Goal: Task Accomplishment & Management: Manage account settings

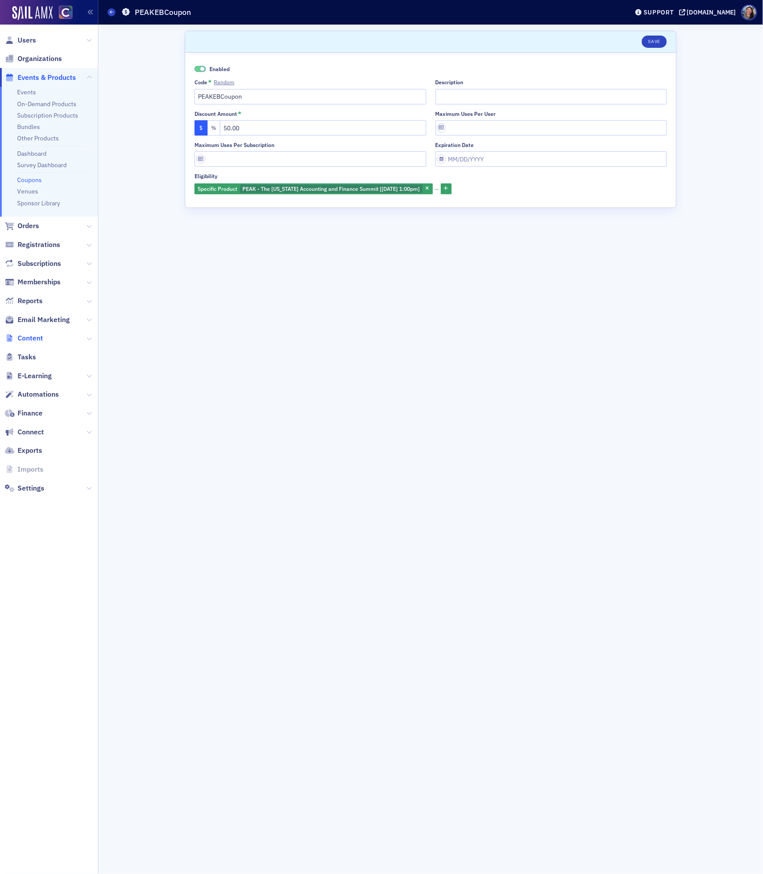
click at [29, 337] on span "Content" at bounding box center [30, 339] width 25 height 10
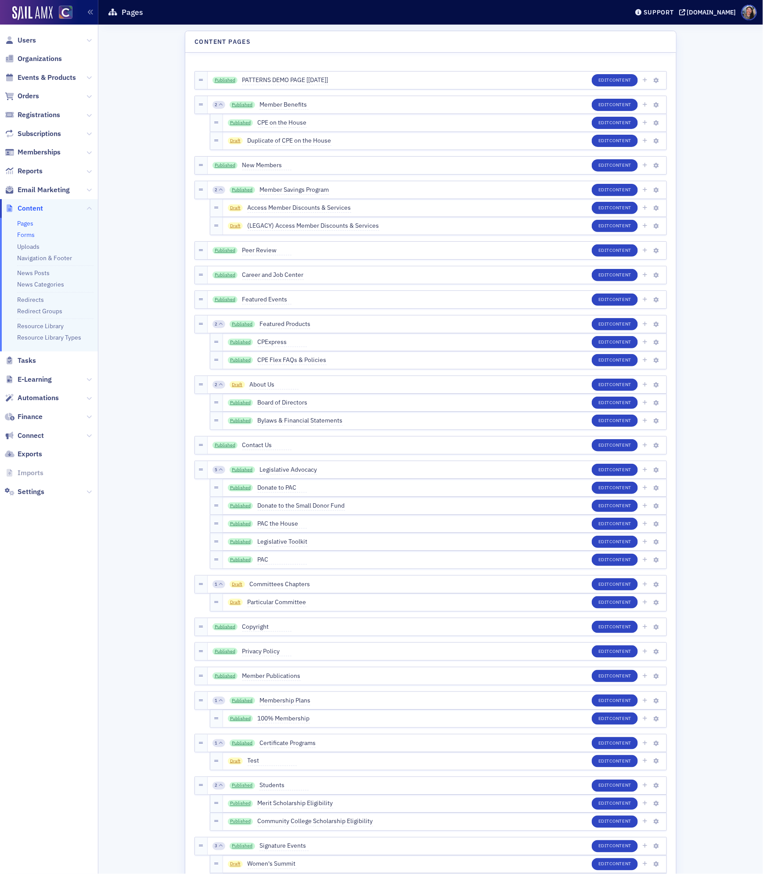
click at [23, 234] on link "Forms" at bounding box center [26, 235] width 18 height 8
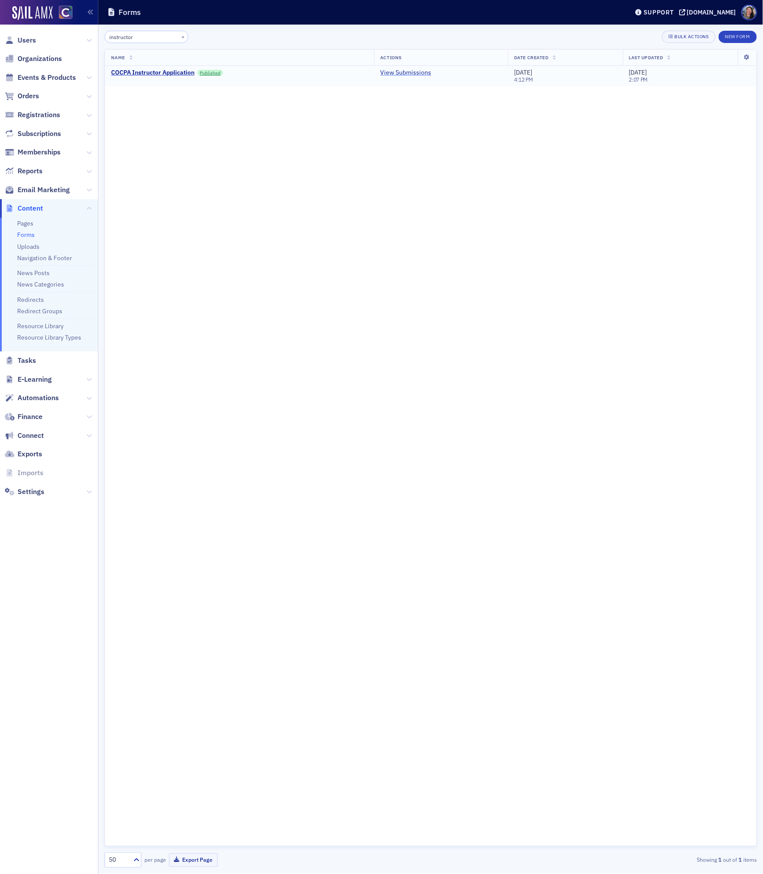
type input "instructor"
click at [417, 76] on link "View Submissions" at bounding box center [405, 73] width 51 height 8
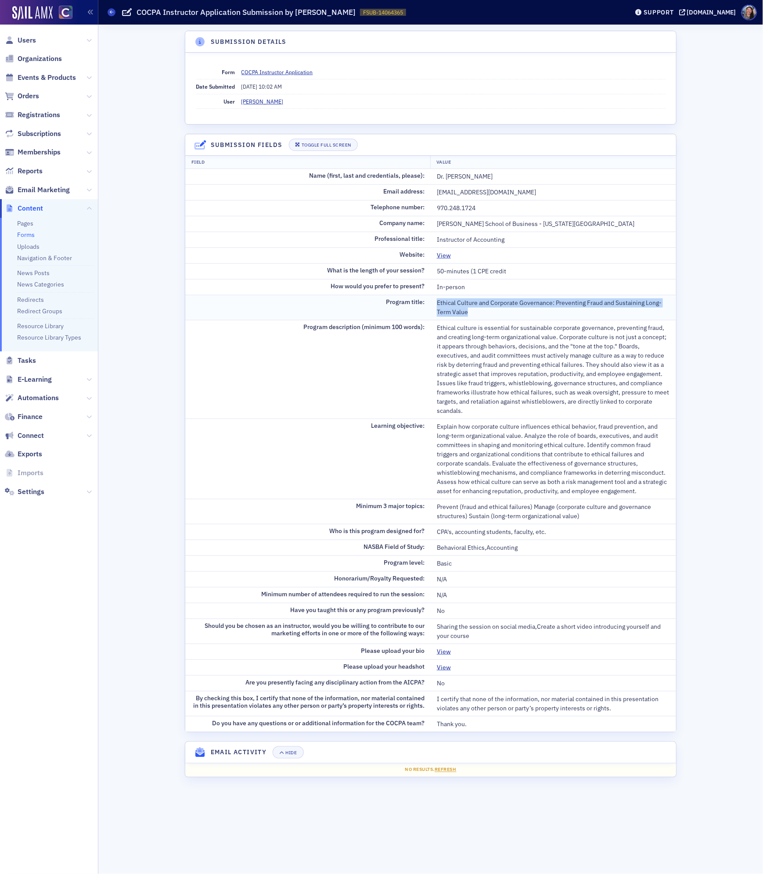
drag, startPoint x: 474, startPoint y: 314, endPoint x: 435, endPoint y: 306, distance: 39.3
click at [435, 306] on td "Ethical Culture and Corporate Governance: Preventing Fraud and Sustaining Long-…" at bounding box center [553, 307] width 245 height 25
copy div "Ethical Culture and Corporate Governance: Preventing Fraud and Sustaining Long-…"
click at [489, 410] on div "Ethical culture is essential for sustainable corporate governance, preventing f…" at bounding box center [553, 370] width 233 height 92
drag, startPoint x: 488, startPoint y: 178, endPoint x: 439, endPoint y: 180, distance: 49.7
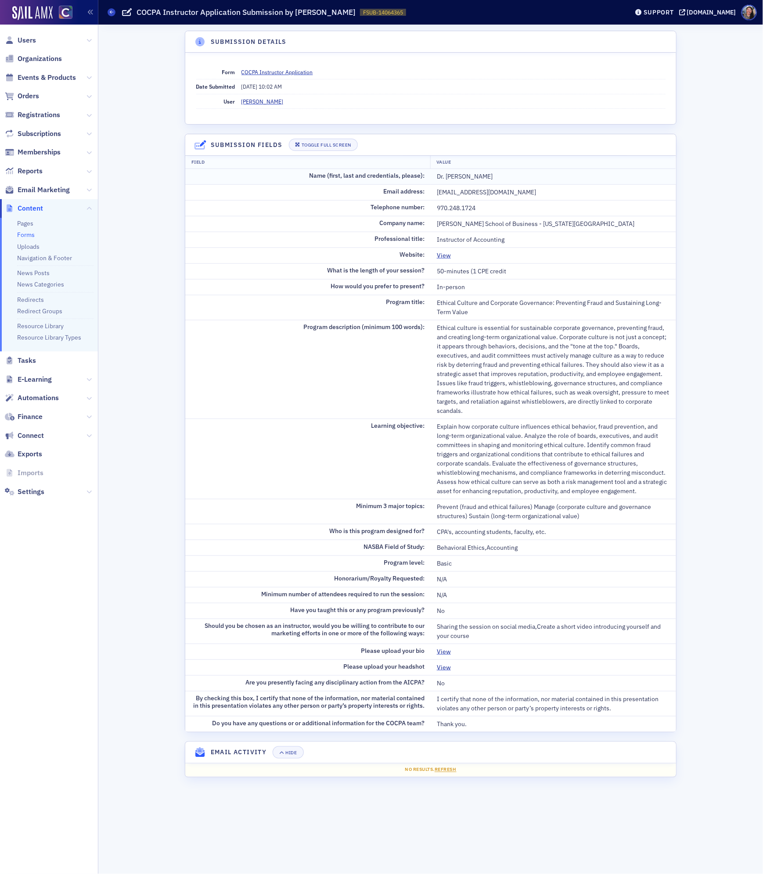
click at [439, 180] on div "Dr. Michael Philipp" at bounding box center [553, 176] width 233 height 9
copy div "Dr. Michael Philipp"
click at [443, 657] on link "View" at bounding box center [447, 652] width 21 height 9
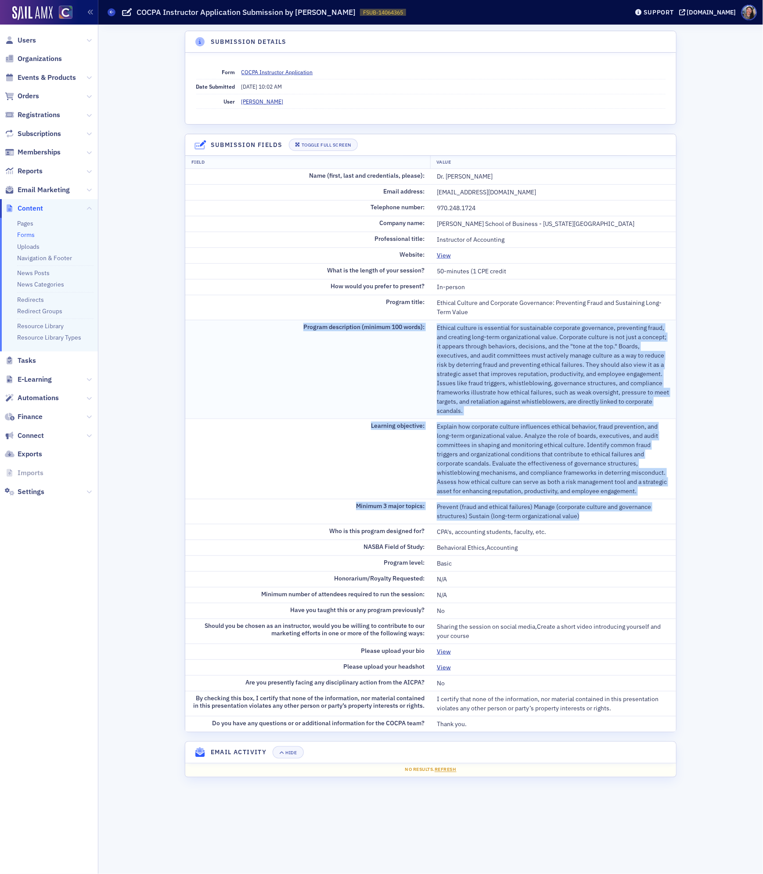
drag, startPoint x: 589, startPoint y: 516, endPoint x: 301, endPoint y: 332, distance: 341.9
click at [301, 332] on tbody "Name (first, last and credentials, please): Dr. Michael Philipp Email address: …" at bounding box center [430, 450] width 491 height 563
copy tbody "Program description (minimum 100 words): Ethical culture is essential for susta…"
click at [441, 656] on link "View" at bounding box center [447, 652] width 21 height 9
click at [442, 672] on link "View" at bounding box center [447, 667] width 21 height 9
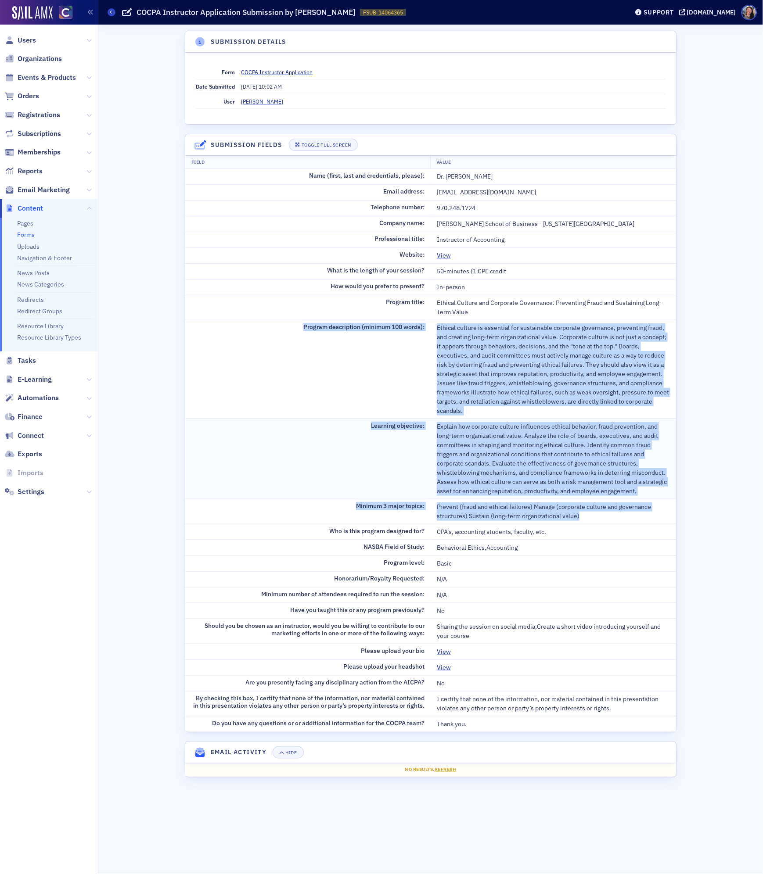
click at [487, 493] on div "Explain how corporate culture influences ethical behavior, fraud prevention, an…" at bounding box center [553, 459] width 233 height 74
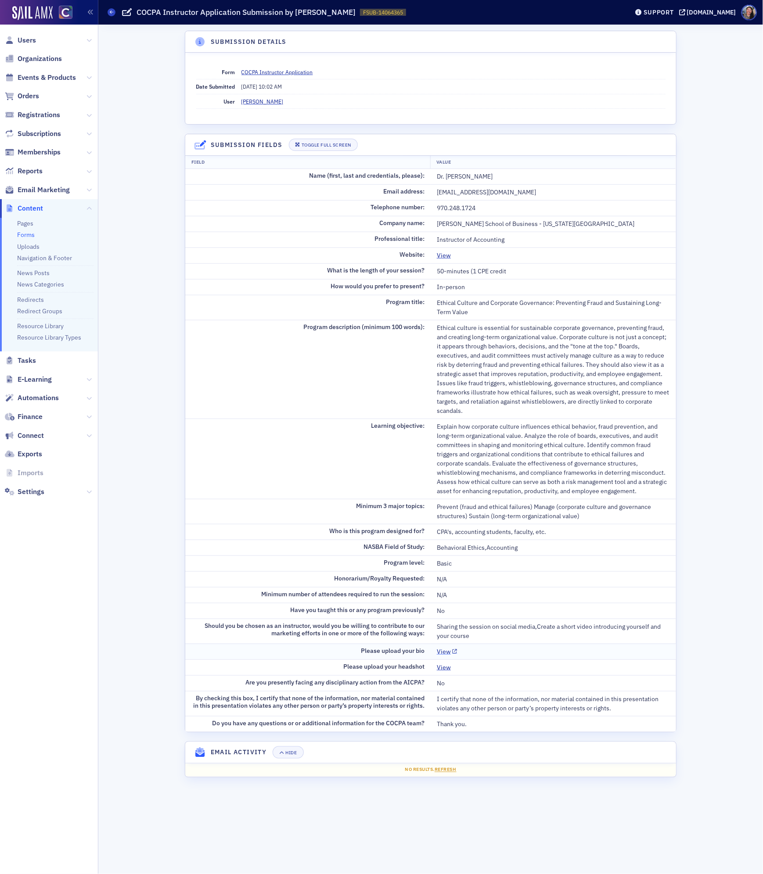
click at [445, 654] on link "View" at bounding box center [447, 652] width 21 height 9
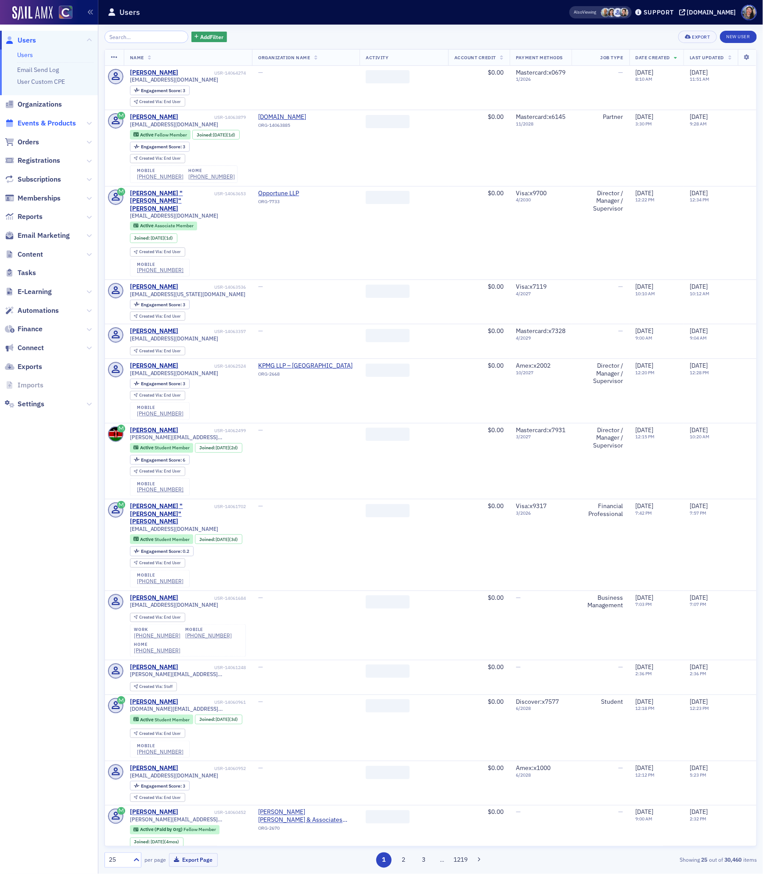
click at [69, 124] on span "Events & Products" at bounding box center [47, 124] width 58 height 10
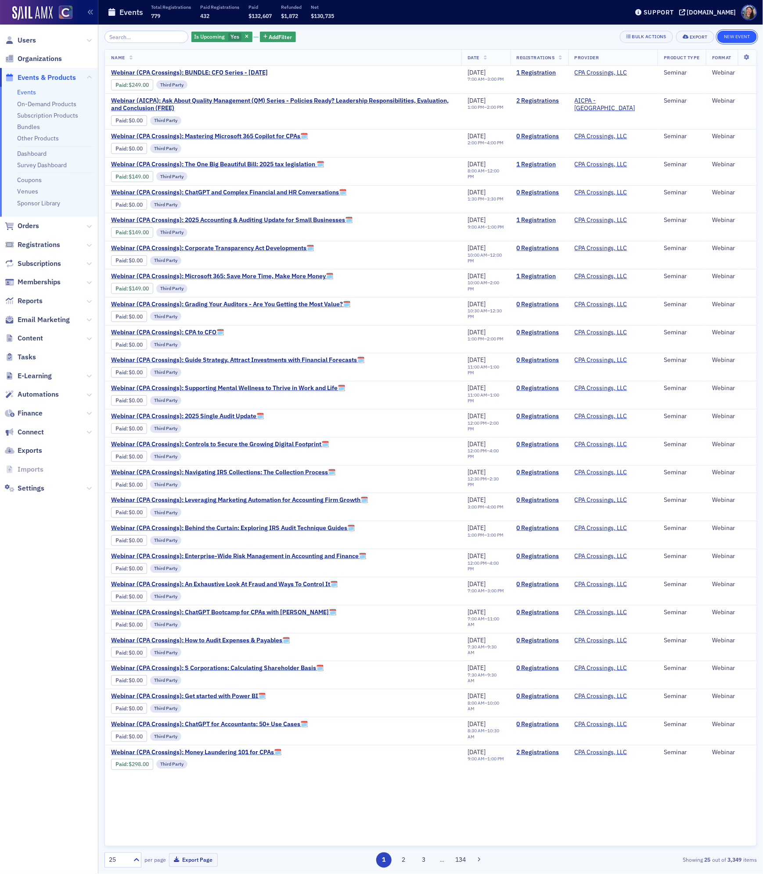
click at [731, 40] on button "New Event" at bounding box center [737, 37] width 40 height 12
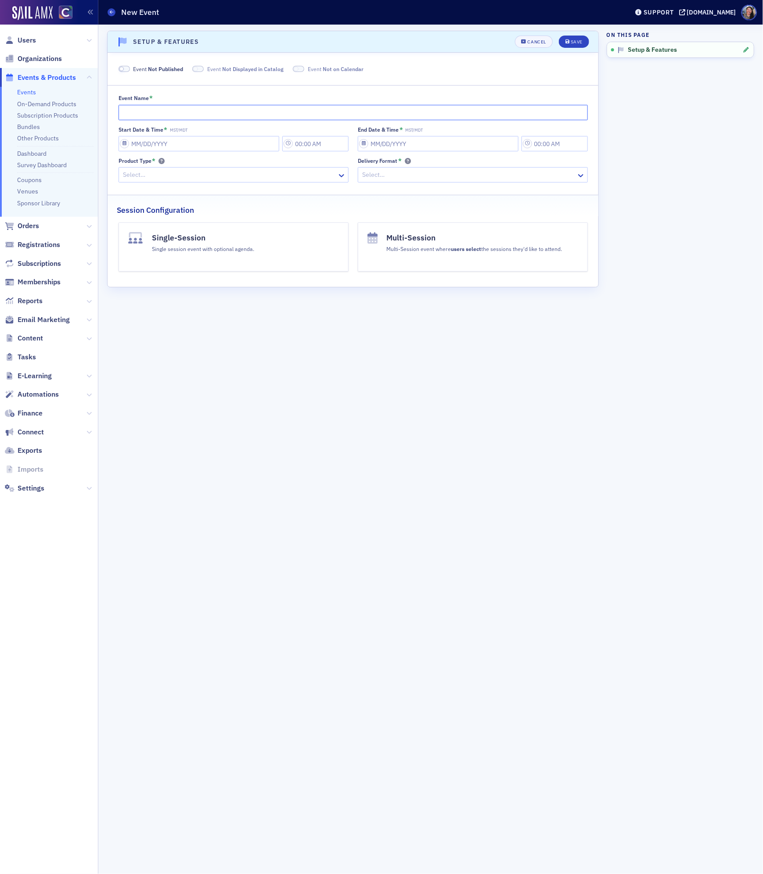
click at [359, 111] on input "Event Name *" at bounding box center [353, 112] width 469 height 15
paste input "Ethical Culture and Corporate Governance: Preventing Fraud and Sustaining Long-…"
type input "Ethical Culture and Corporate Governance: Preventing Fraud and Sustaining Long-…"
click at [536, 40] on div "Cancel" at bounding box center [537, 42] width 18 height 5
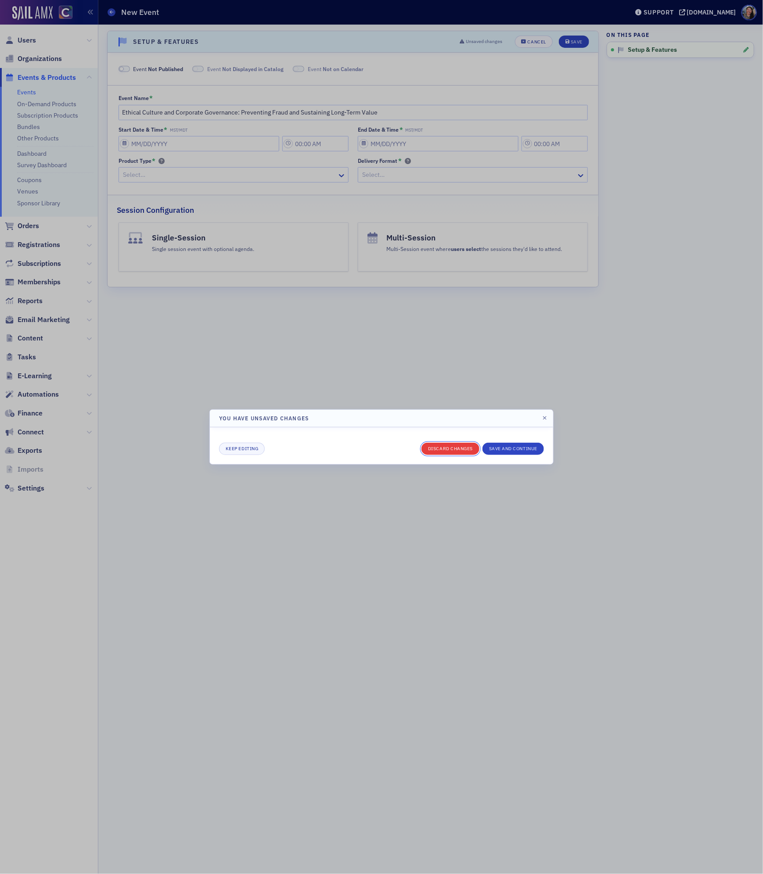
click at [438, 453] on button "Discard changes" at bounding box center [450, 449] width 58 height 12
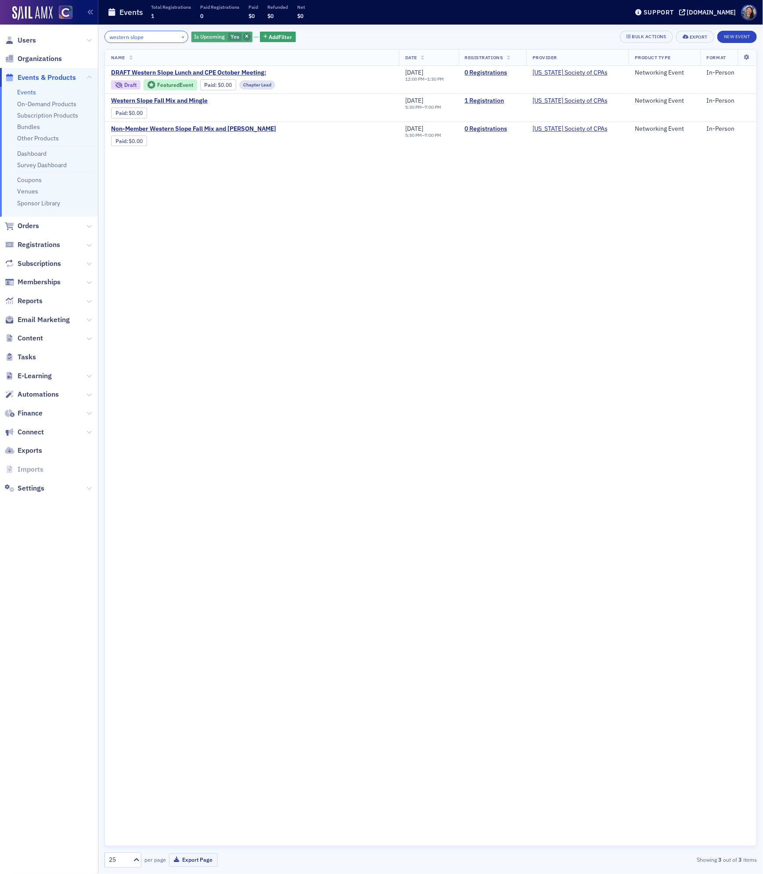
type input "western slope"
click at [245, 36] on icon "button" at bounding box center [247, 37] width 4 height 5
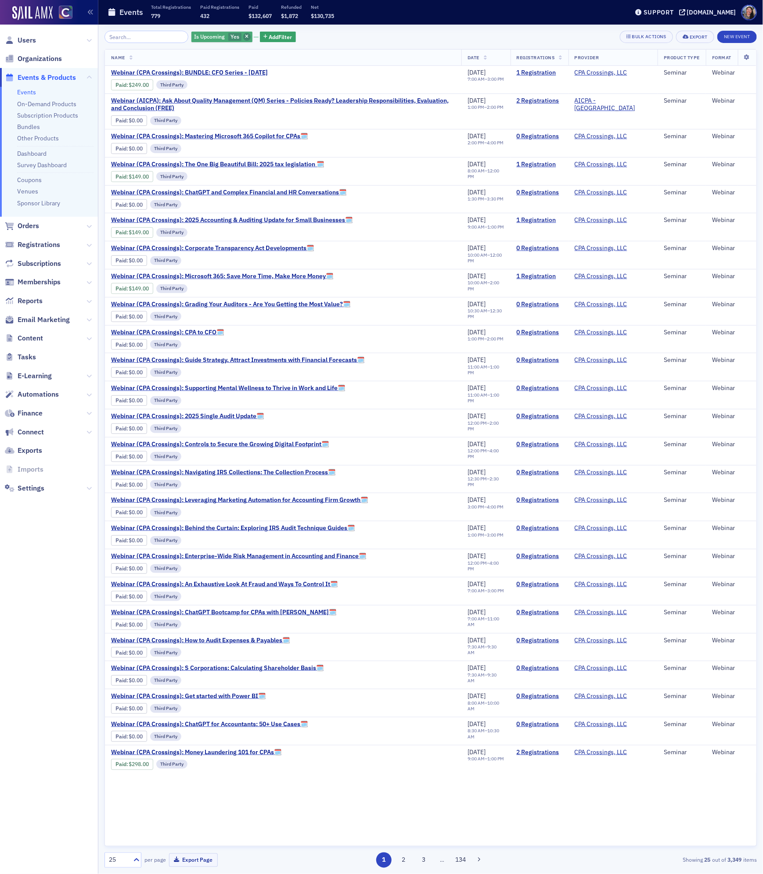
click at [245, 39] on icon "button" at bounding box center [247, 37] width 4 height 5
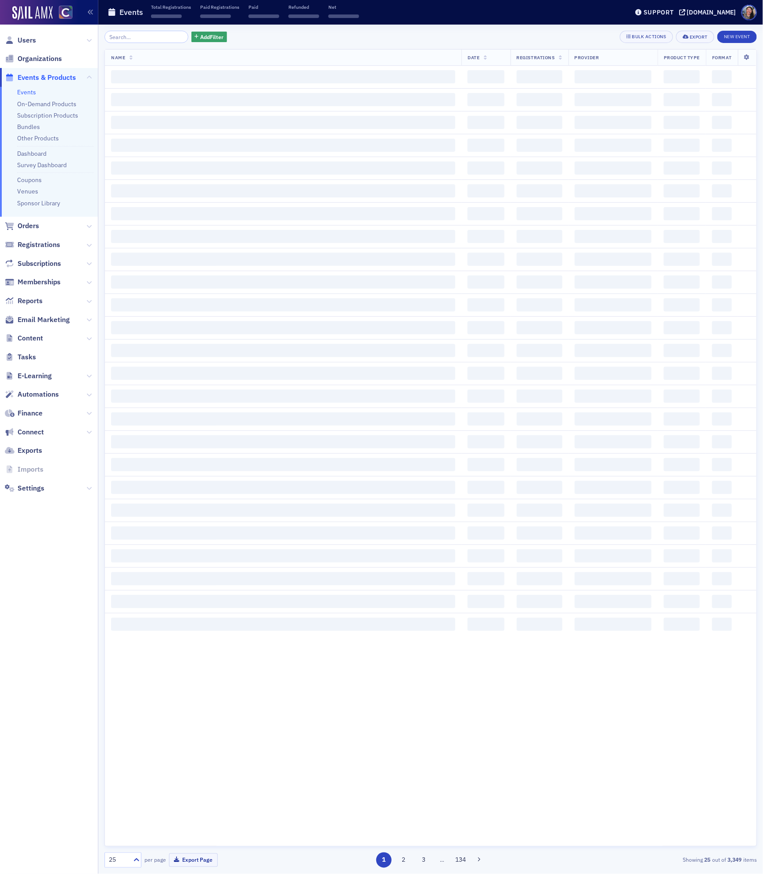
click at [237, 39] on div "Add Filter Bulk Actions Export New Event" at bounding box center [430, 37] width 652 height 12
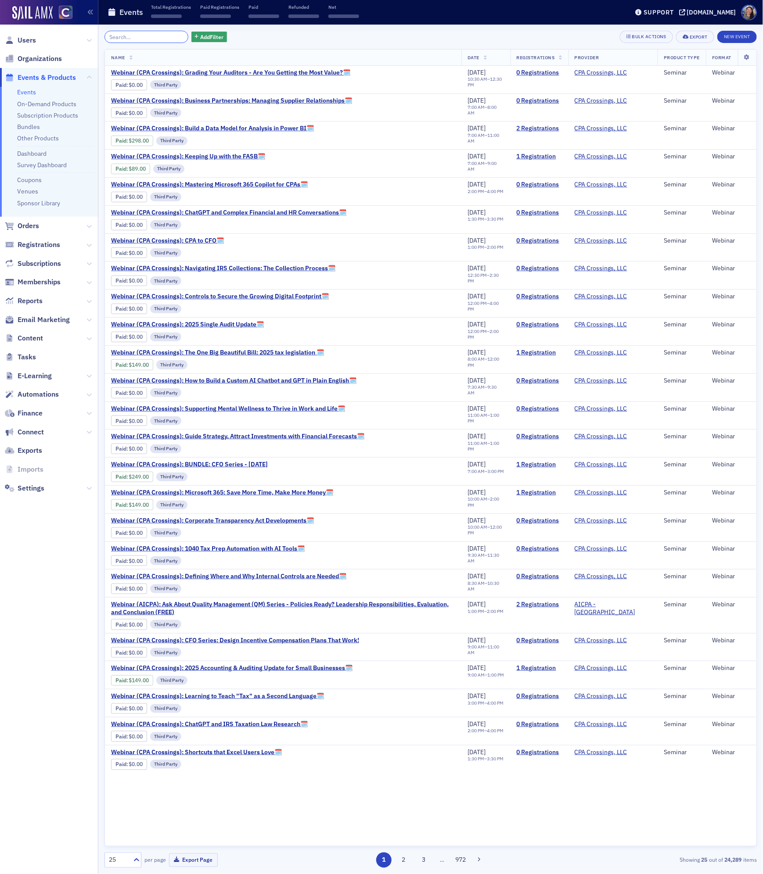
click at [140, 38] on input "search" at bounding box center [146, 37] width 84 height 12
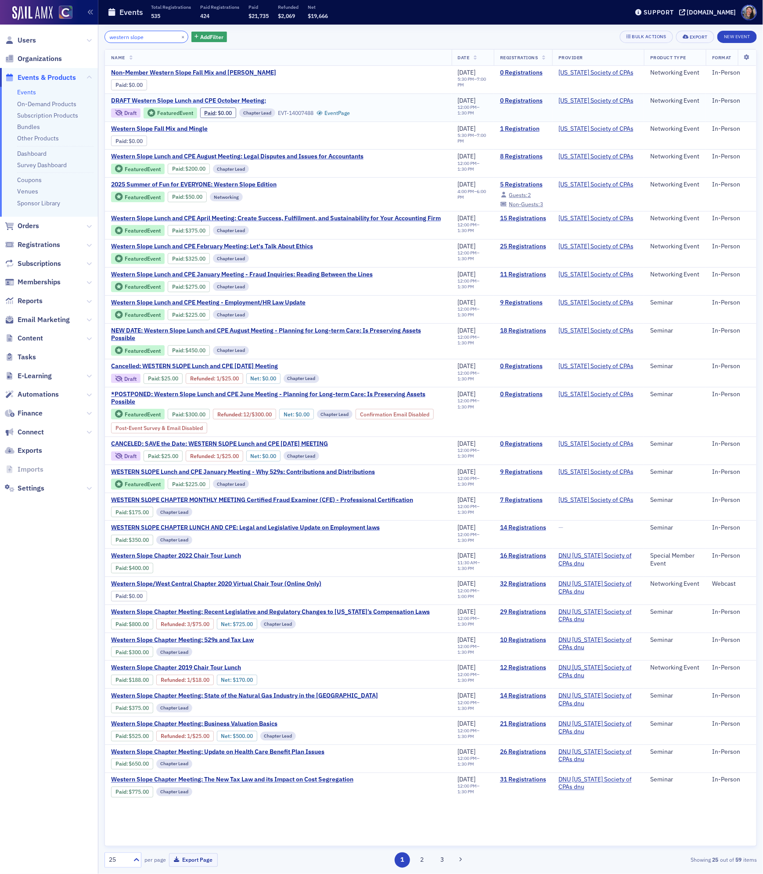
type input "western slope"
click at [234, 98] on span "DRAFT Western Slope Lunch and CPE October Meeting:" at bounding box center [188, 101] width 155 height 8
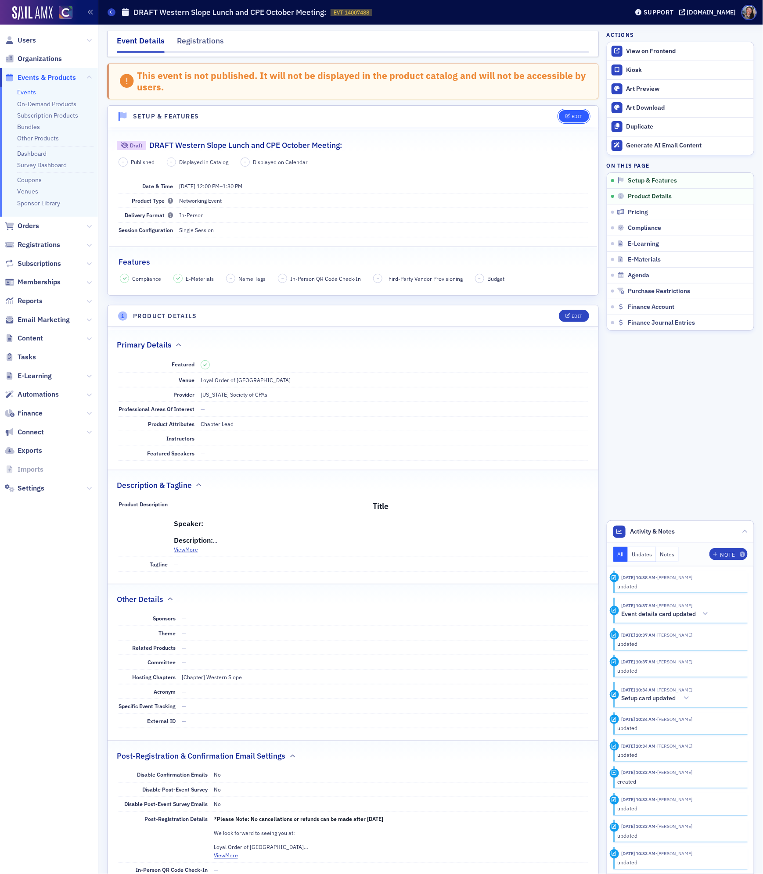
click at [574, 118] on div "Edit" at bounding box center [577, 116] width 11 height 5
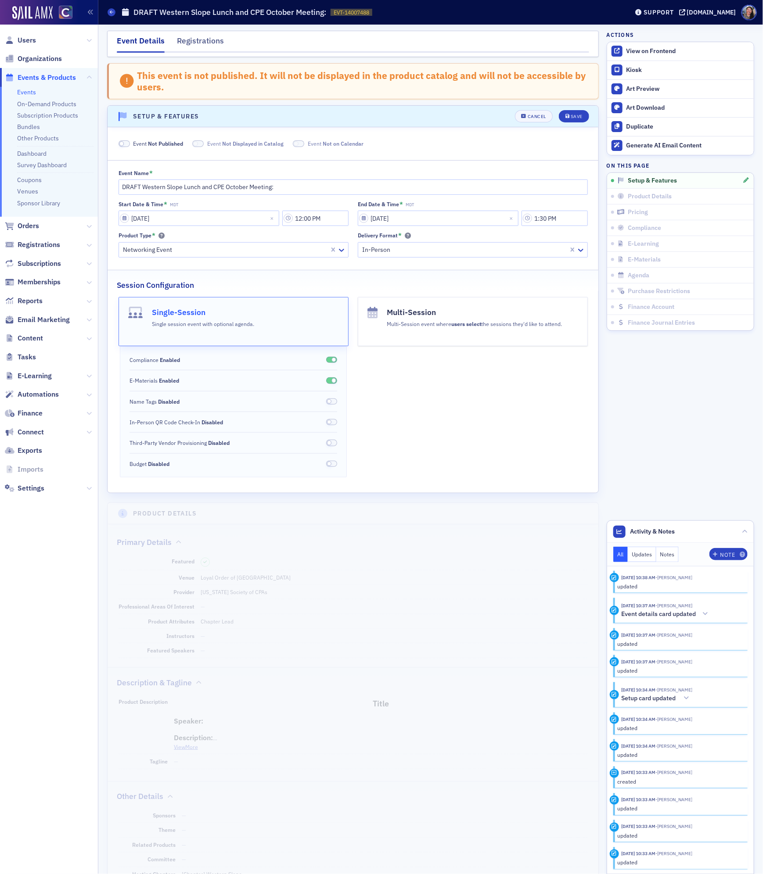
scroll to position [55, 0]
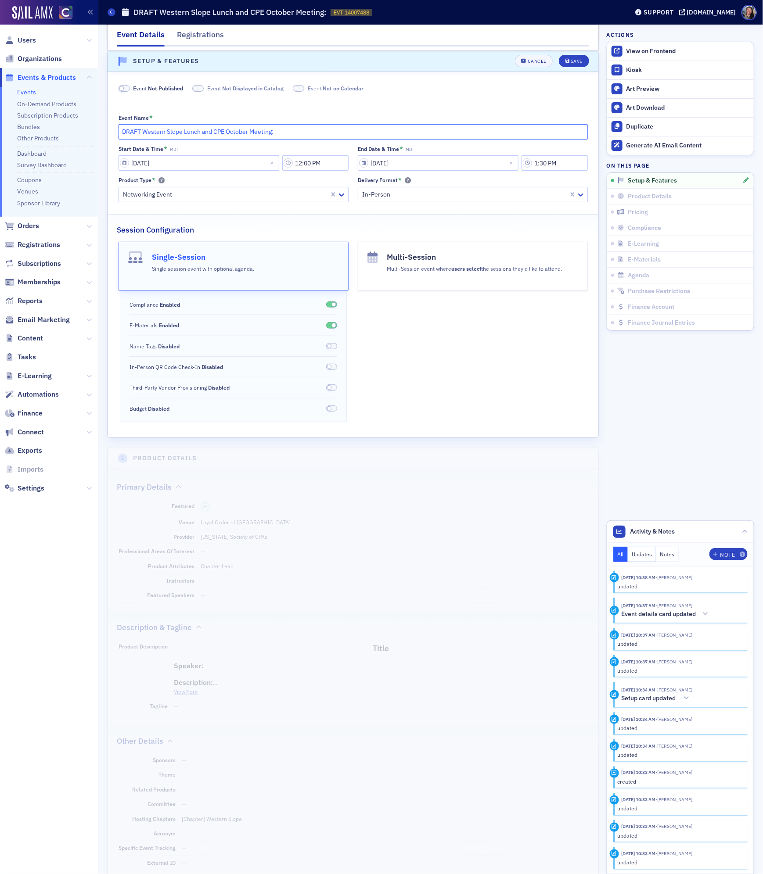
drag, startPoint x: 144, startPoint y: 134, endPoint x: 5, endPoint y: 115, distance: 140.0
click at [5, 115] on div "Users Organizations Events & Products Events On-Demand Products Subscription Pr…" at bounding box center [381, 437] width 763 height 874
click at [301, 132] on input "Western Slope Lunch and CPE October Meeting:" at bounding box center [353, 131] width 469 height 15
paste input "Ethical Culture and Corporate Governance: Preventing Fraud and Sustaining Long-…"
type input "Western Slope Lunch and CPE October Meeting: Ethical Culture and Corporate Gove…"
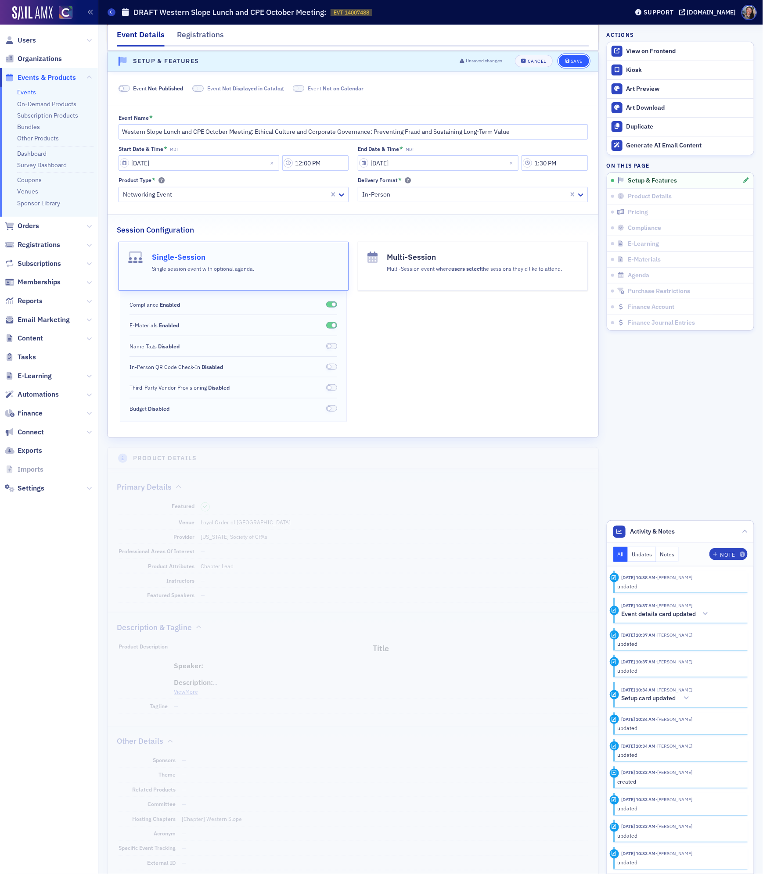
click at [573, 61] on div "Save" at bounding box center [577, 61] width 12 height 5
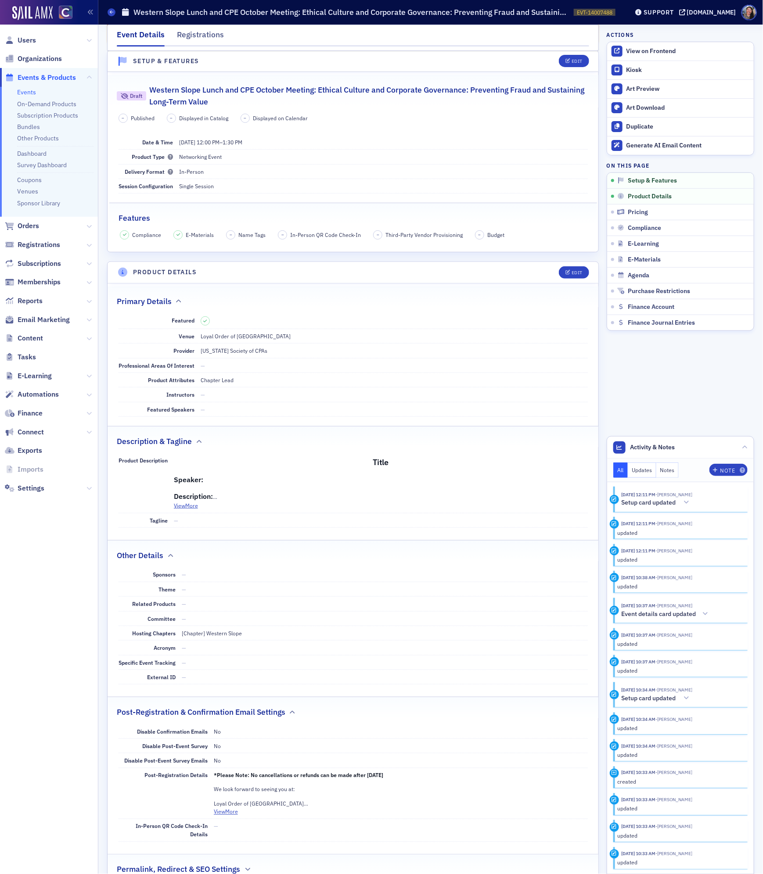
click at [572, 268] on header "Product Details Edit" at bounding box center [353, 273] width 491 height 22
click at [569, 274] on icon "button" at bounding box center [567, 272] width 5 height 5
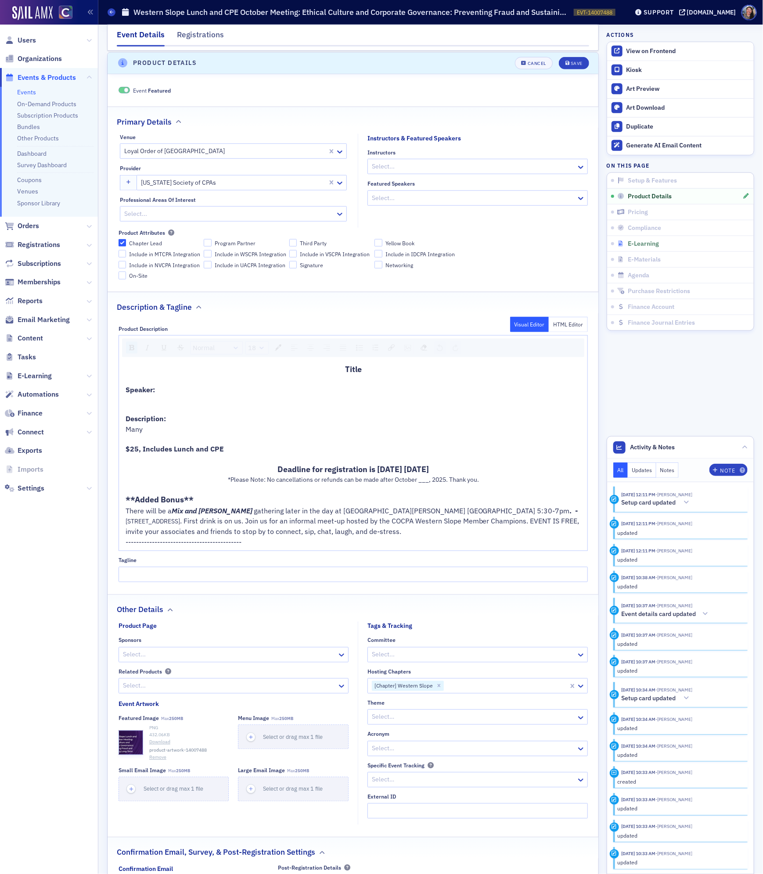
scroll to position [268, 0]
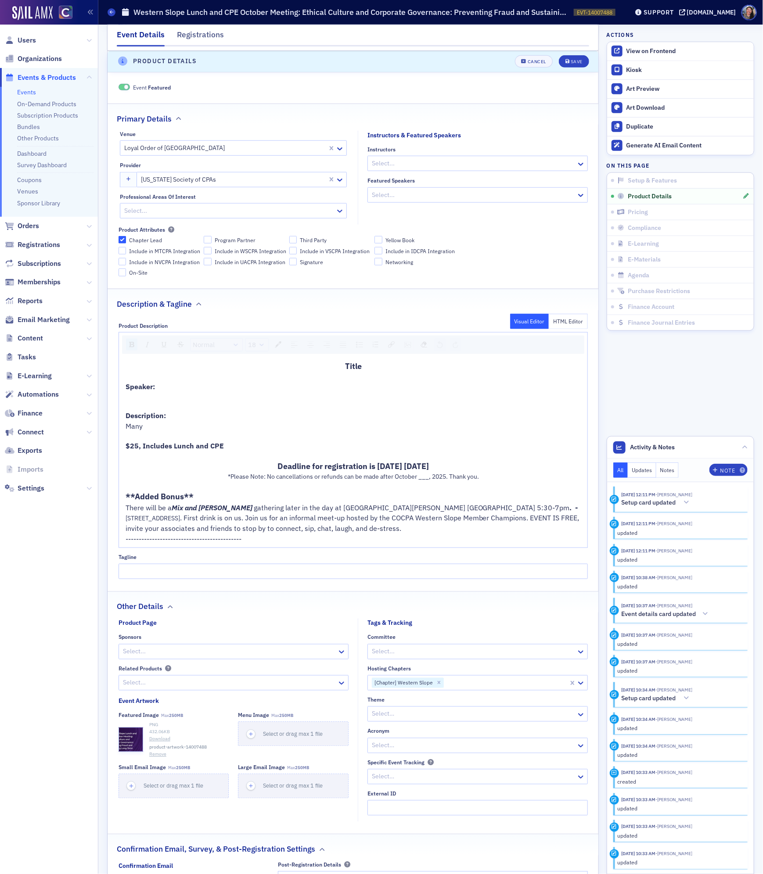
click at [210, 149] on div at bounding box center [224, 148] width 203 height 11
click at [210, 149] on div at bounding box center [220, 148] width 194 height 11
type input "colorado mesa"
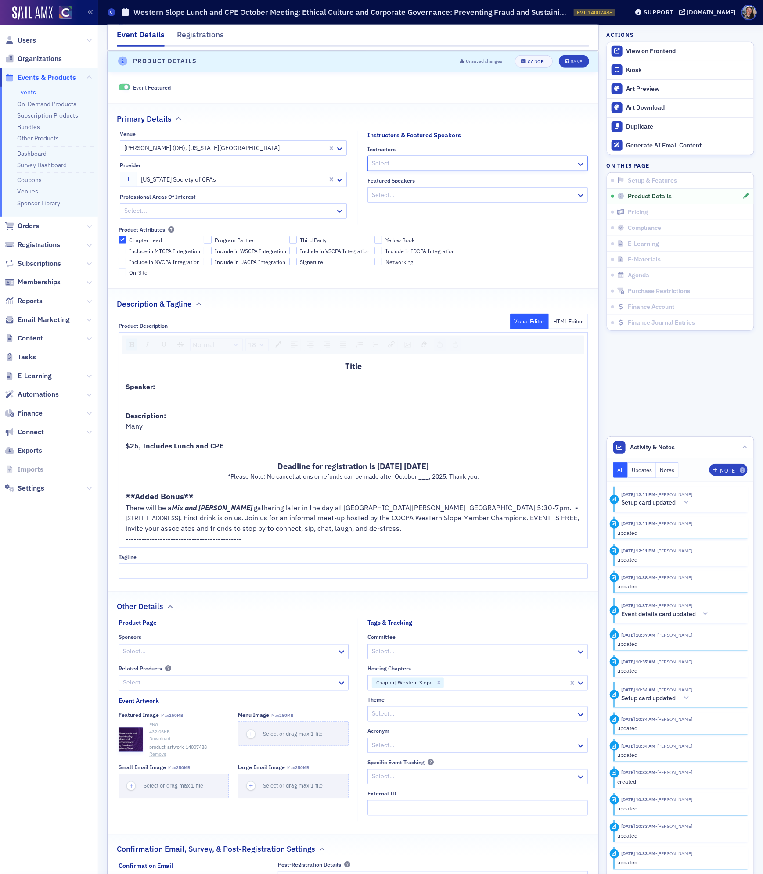
click at [387, 164] on div at bounding box center [473, 163] width 205 height 11
paste input "Dr. Michael Philipp"
type input "Dr. Michael Philipp"
click at [280, 212] on div at bounding box center [228, 210] width 211 height 11
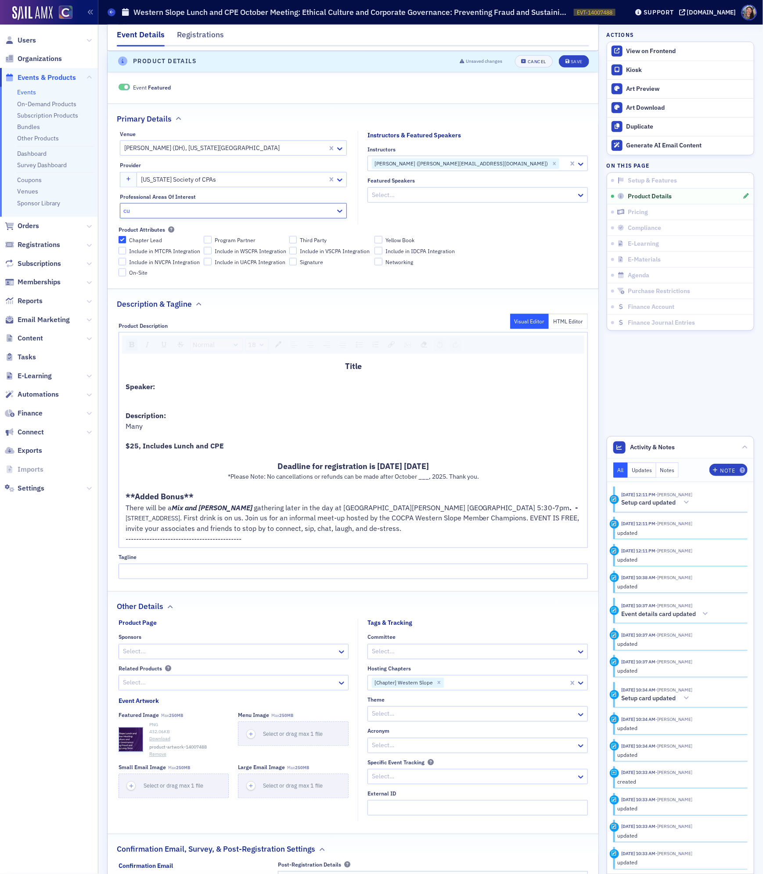
type input "c"
type input "hum"
click at [525, 224] on fieldset "Instructors & Featured Speakers Instructors Michael Philipp (michael@philippcpa…" at bounding box center [475, 178] width 235 height 94
click at [403, 438] on div "rdw-editor" at bounding box center [354, 436] width 456 height 9
click at [168, 390] on div "Speaker:" at bounding box center [354, 386] width 456 height 11
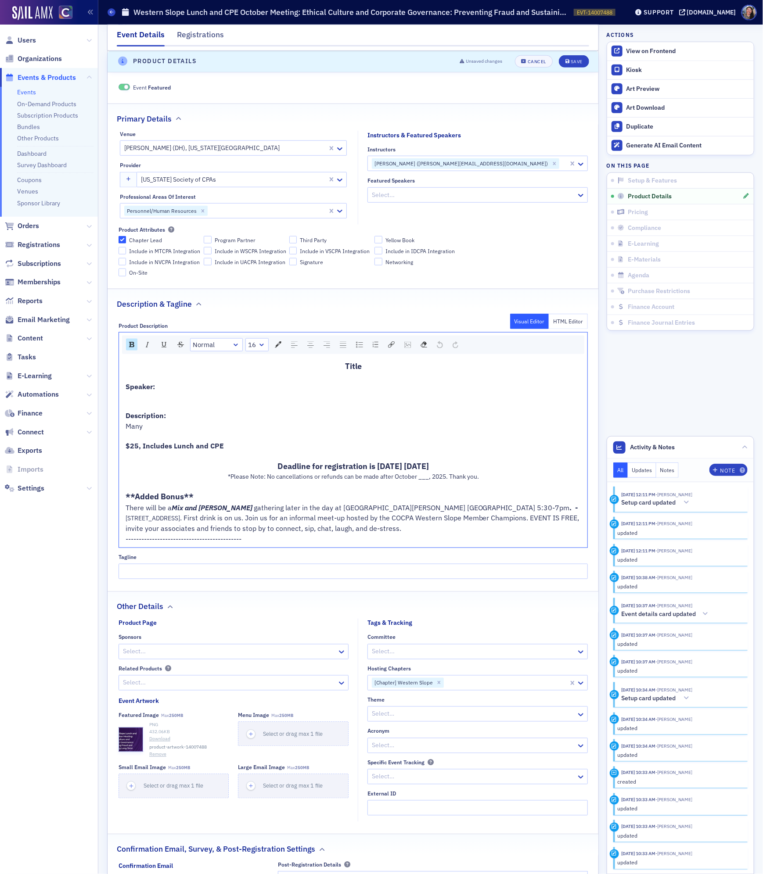
drag, startPoint x: 166, startPoint y: 392, endPoint x: 58, endPoint y: 381, distance: 108.2
click at [58, 381] on div "Users Organizations Events & Products Events On-Demand Products Subscription Pr…" at bounding box center [381, 437] width 763 height 874
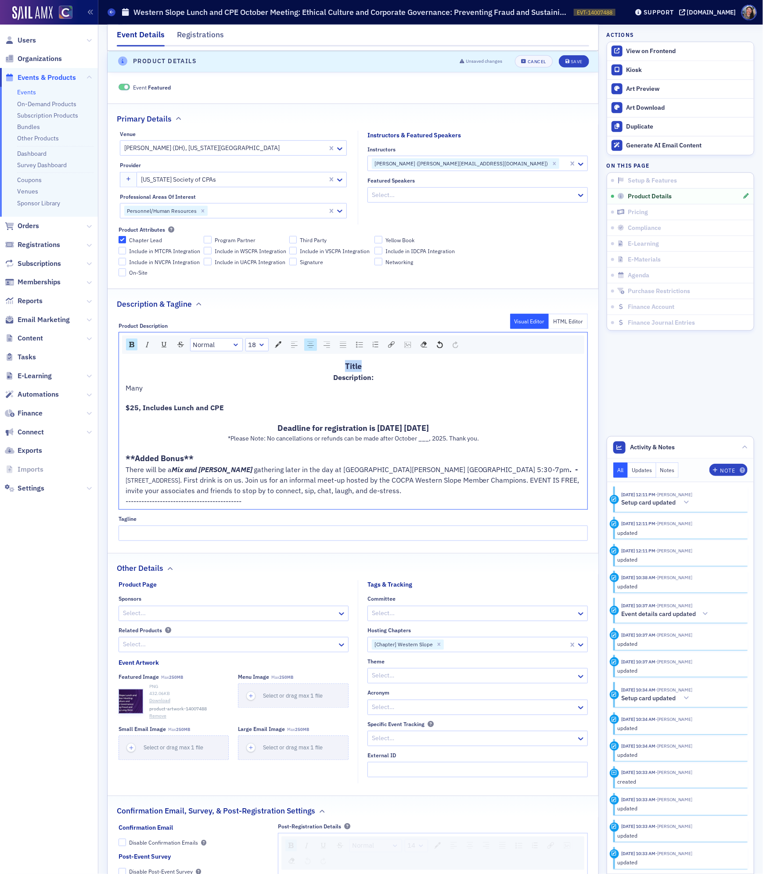
drag, startPoint x: 377, startPoint y: 368, endPoint x: 238, endPoint y: 361, distance: 138.9
click at [238, 361] on div "Title Description: Many $25, Includes Lunch and CPE Deadline for registration i…" at bounding box center [353, 433] width 468 height 152
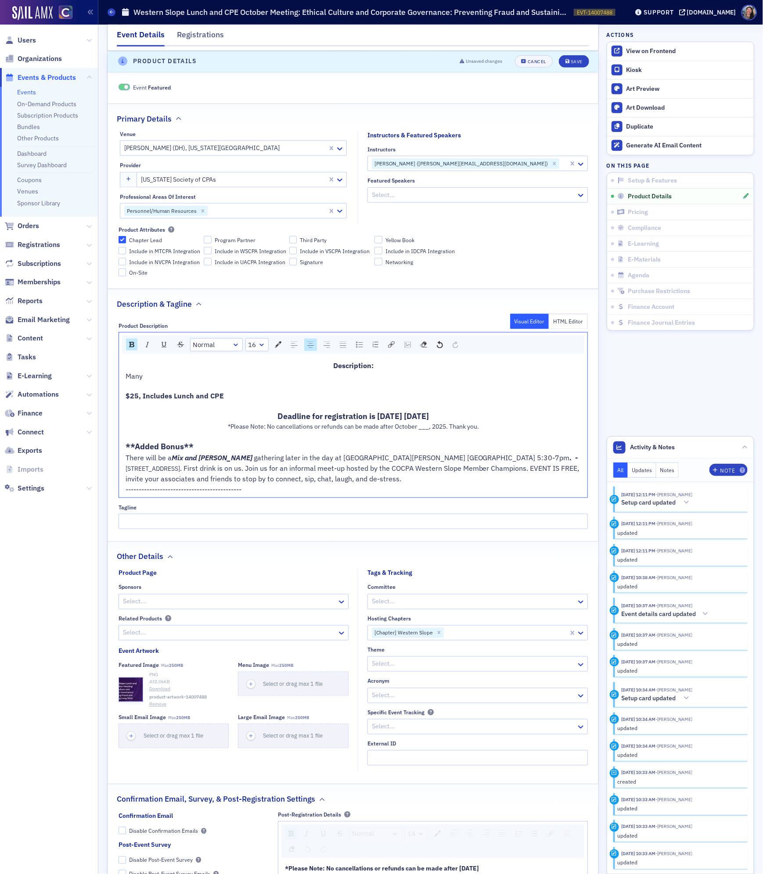
click at [300, 407] on div "rdw-editor" at bounding box center [354, 405] width 456 height 9
click at [383, 367] on div "Description:" at bounding box center [354, 365] width 456 height 11
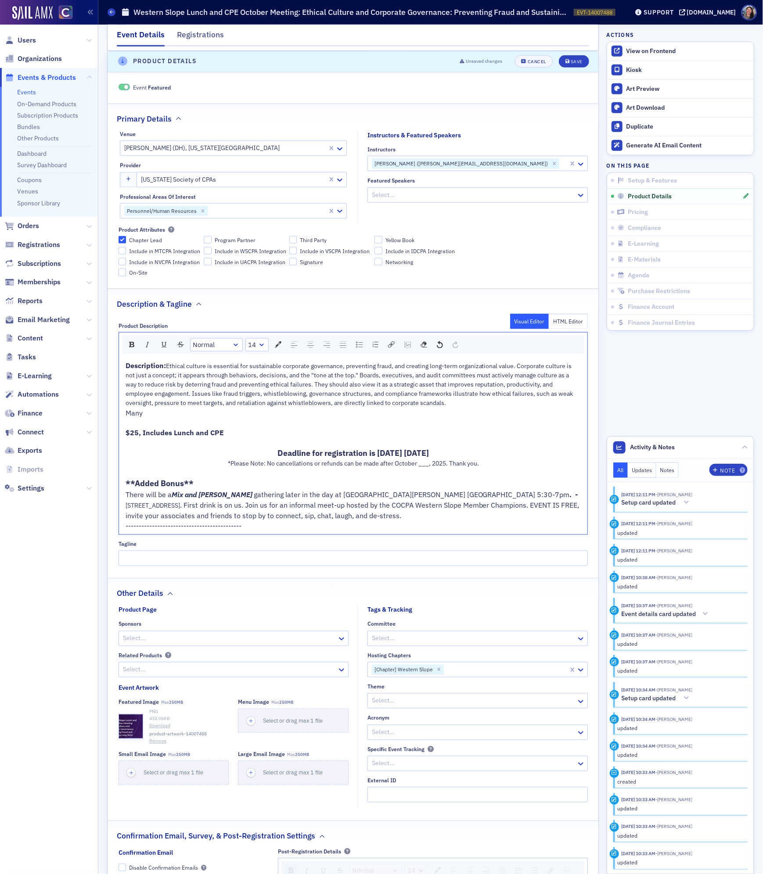
click at [240, 438] on div "$25, Includes Lunch and CPE" at bounding box center [354, 433] width 456 height 11
click at [479, 459] on div "Deadline for registration is Wednesday October, 2025" at bounding box center [354, 453] width 456 height 12
click at [429, 458] on span "Deadline for registration is Wednesday October, 2025" at bounding box center [352, 453] width 151 height 10
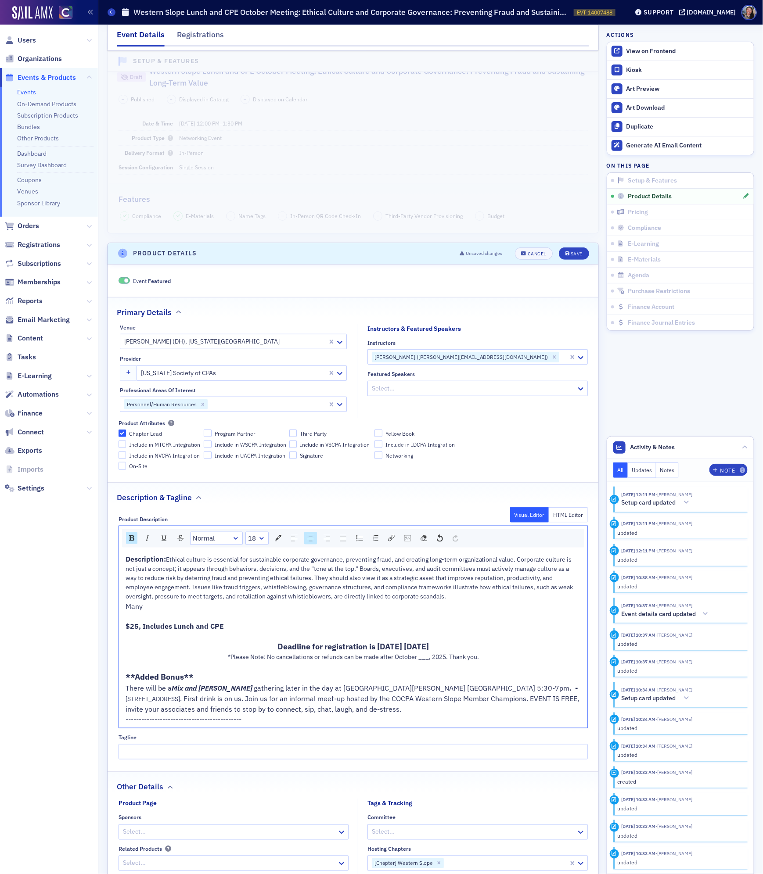
scroll to position [0, 0]
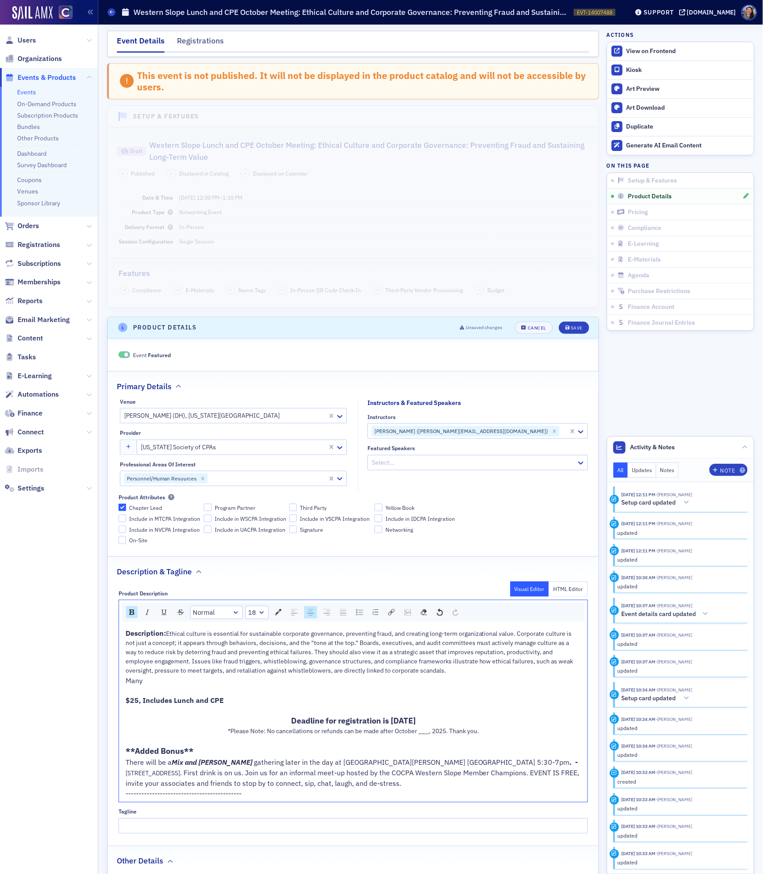
click at [427, 735] on span "*Please Note: No cancellations or refunds can be made after October ___, 2025. …" at bounding box center [353, 731] width 251 height 8
click at [429, 726] on span "Deadline for registration is Wednesday October , 2025" at bounding box center [352, 721] width 151 height 10
click at [367, 726] on span "Deadline for registration is Wednesday October 27, 2025" at bounding box center [353, 721] width 125 height 10
click at [430, 735] on span "*Please Note: No cancellations or refunds can be made after October ___, 2025. …" at bounding box center [353, 731] width 251 height 8
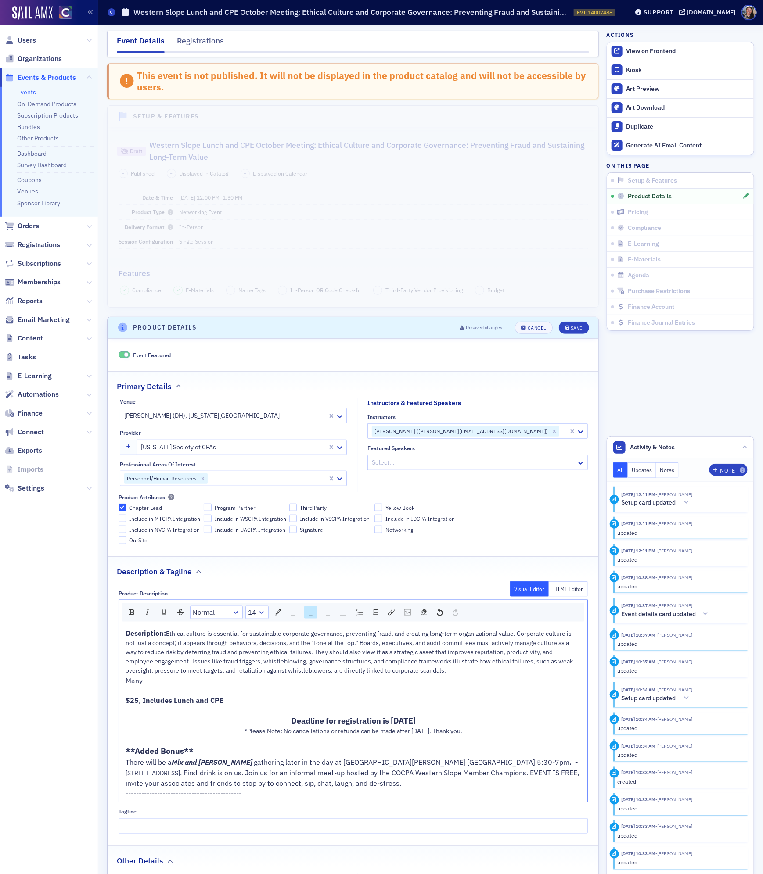
click at [511, 757] on div "**Added Bonus**" at bounding box center [354, 751] width 456 height 12
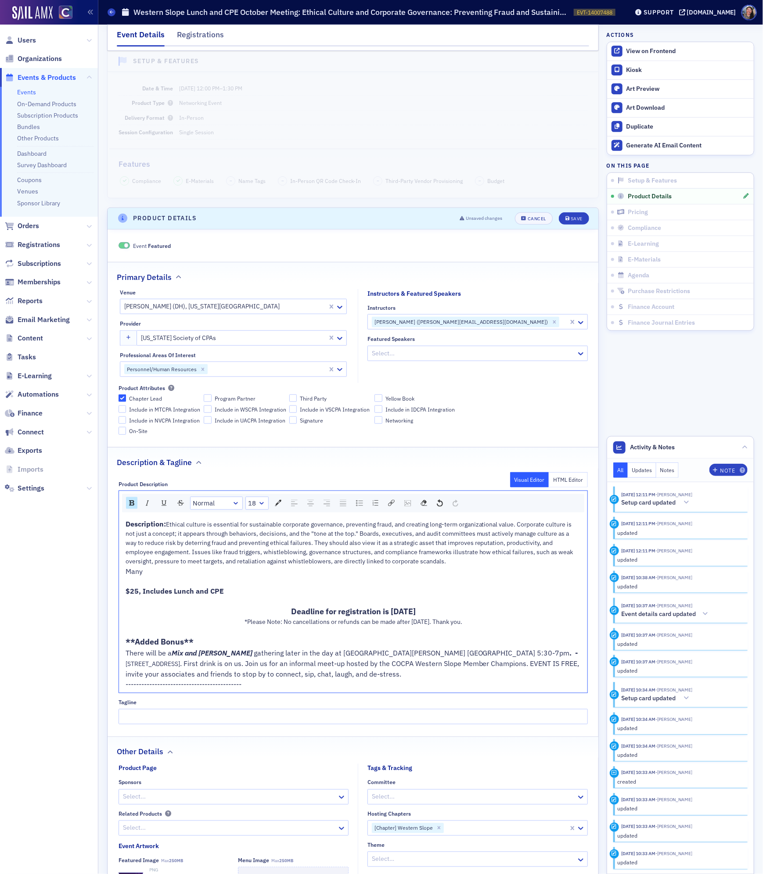
scroll to position [121, 0]
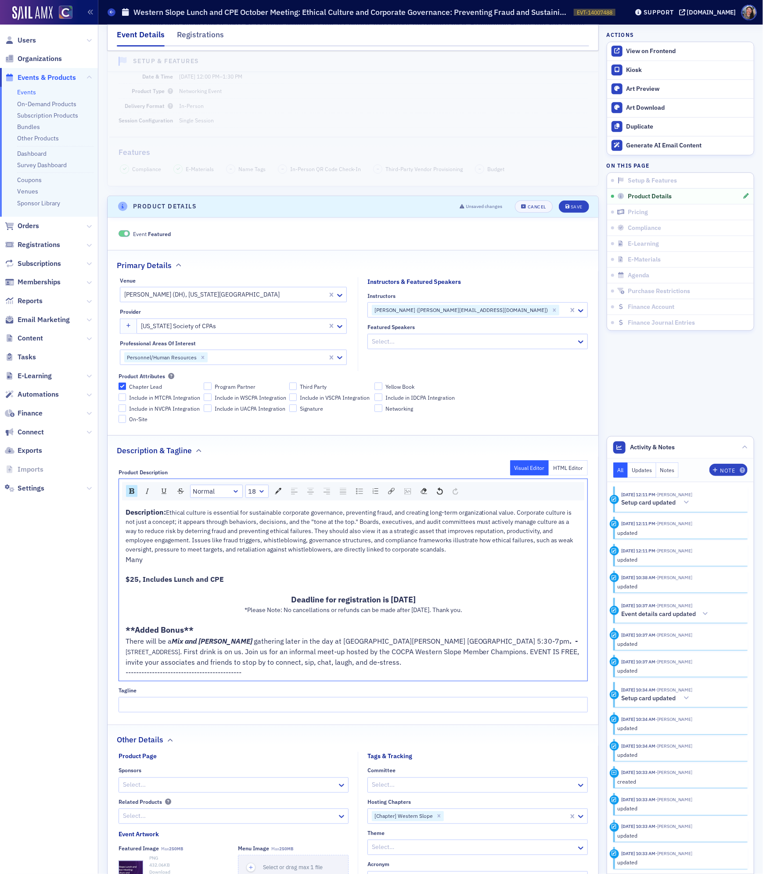
click at [279, 636] on div "**Added Bonus**" at bounding box center [354, 630] width 456 height 12
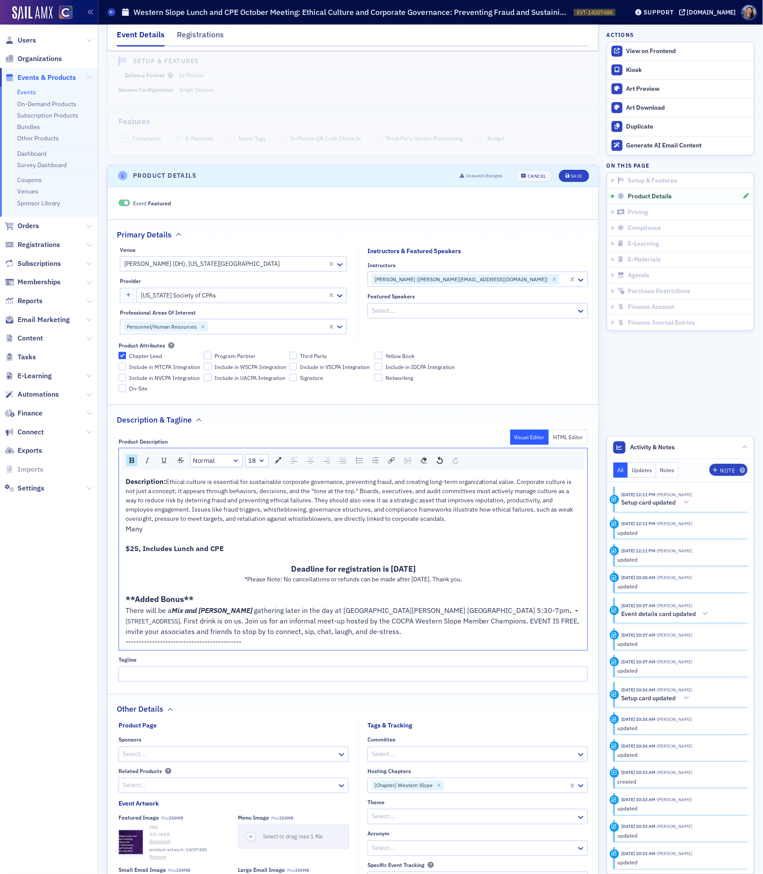
scroll to position [151, 0]
click at [380, 637] on div "There will be a Mix and Mingle gathering later in the day at Moody's Downtown G…" at bounding box center [354, 622] width 456 height 32
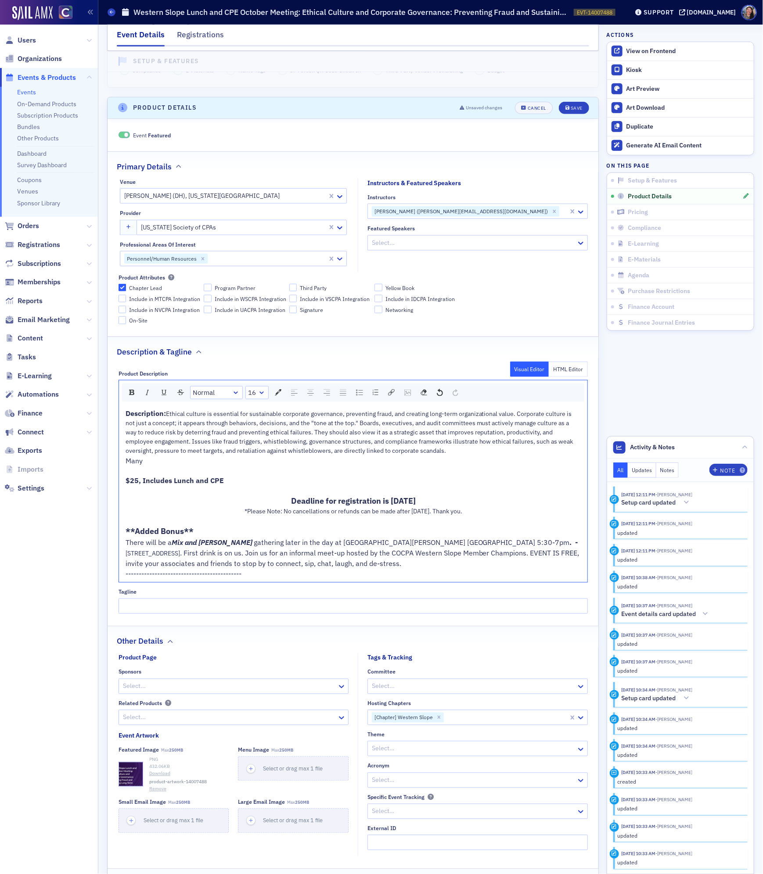
click at [389, 569] on div "There will be a Mix and Mingle gathering later in the day at Moody's Downtown G…" at bounding box center [354, 553] width 456 height 32
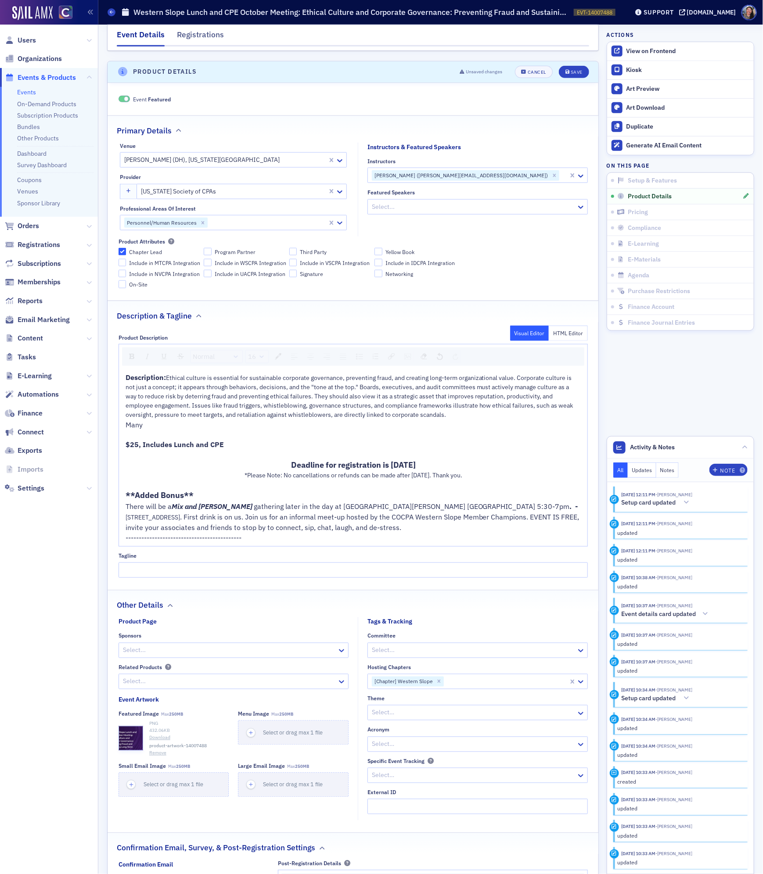
scroll to position [254, 0]
click at [125, 382] on div "Description: Ethical culture is essential for sustainable corporate governance,…" at bounding box center [353, 459] width 468 height 177
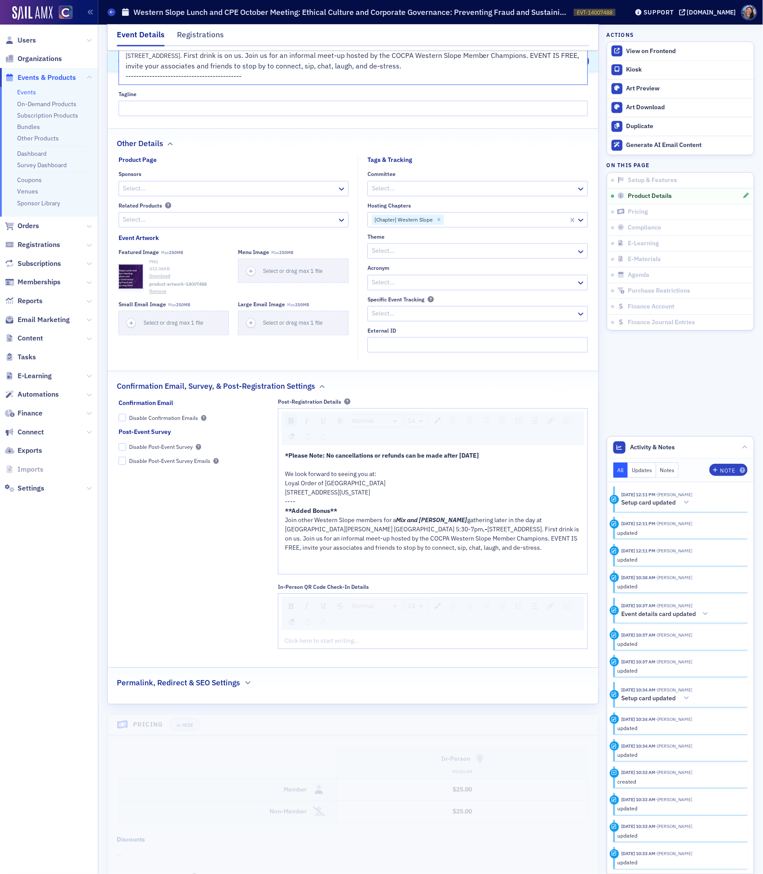
scroll to position [760, 0]
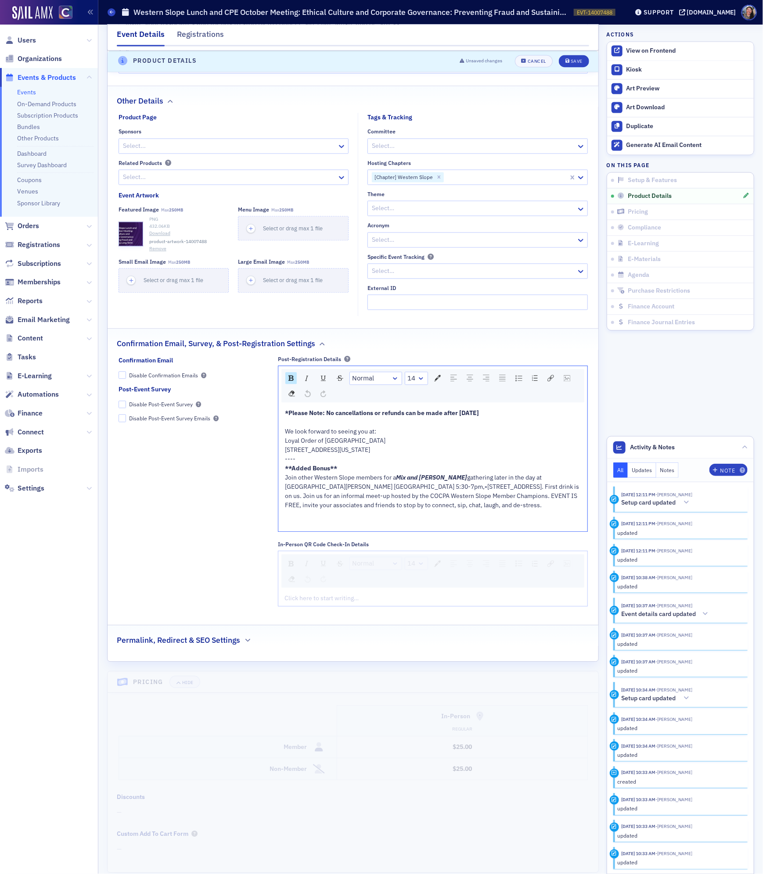
click at [467, 417] on span "*Please Note: No cancellations or refunds can be made after April 17, 2025" at bounding box center [382, 414] width 194 height 8
drag, startPoint x: 497, startPoint y: 459, endPoint x: 278, endPoint y: 451, distance: 218.7
click at [278, 451] on div "*Please Note: No cancellations or refunds can be made after October 27, 2025 We…" at bounding box center [432, 469] width 309 height 126
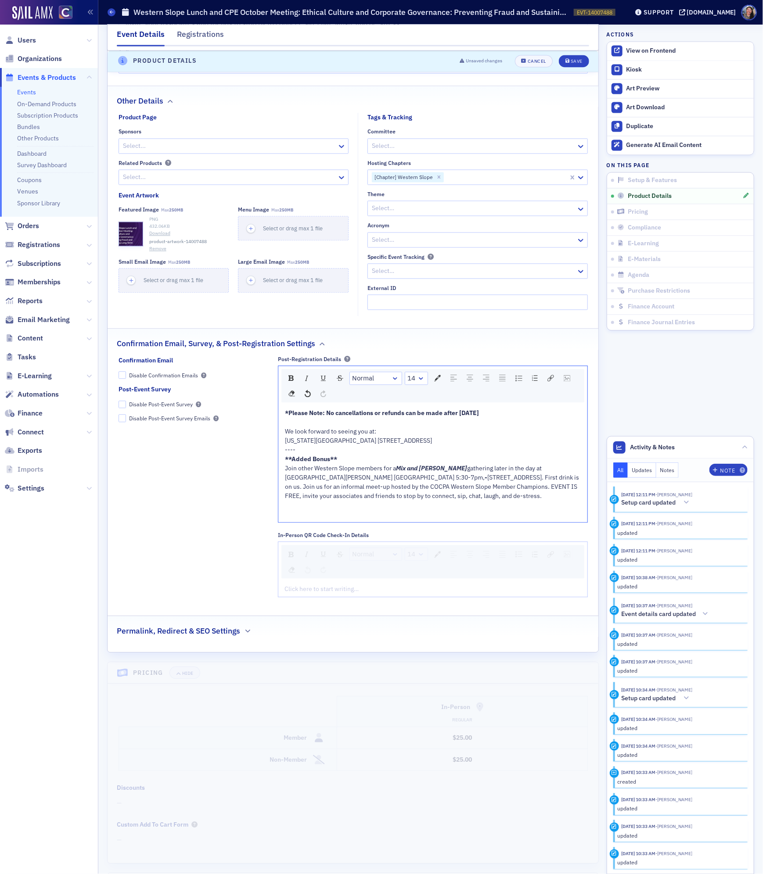
click at [432, 445] on span "COLORADO MESA UNIVERSITY UNIVERSITY CENTER 1100 NORTH AVENUE GRAND JUNCTION CO …" at bounding box center [358, 441] width 147 height 8
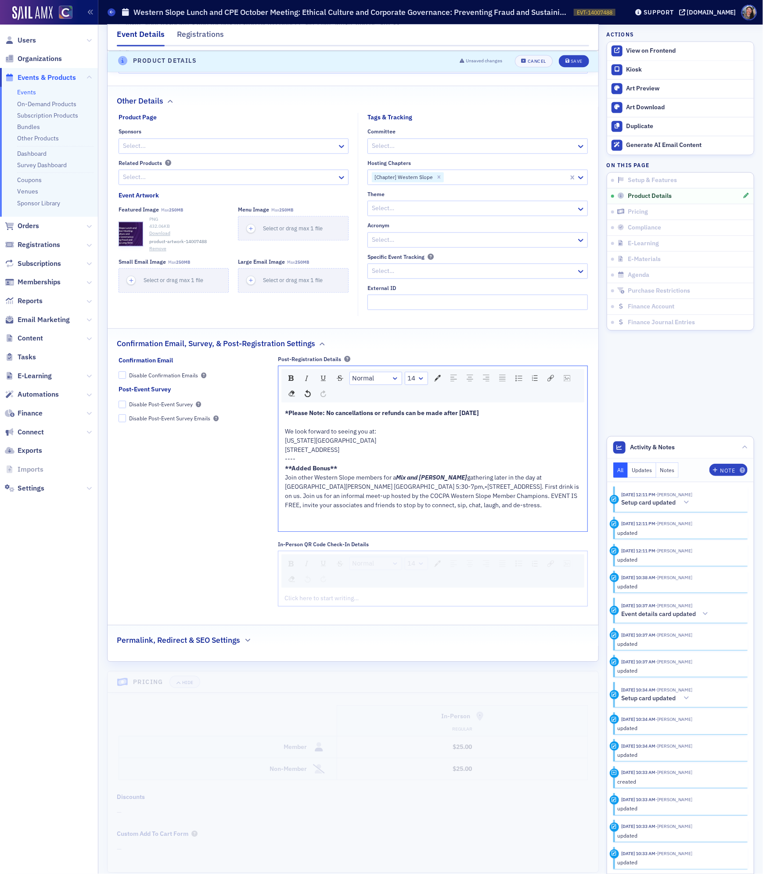
click at [339, 454] on span "1100 NORTH AVENUE GRAND JUNCTION CO 81501-3122" at bounding box center [312, 450] width 54 height 8
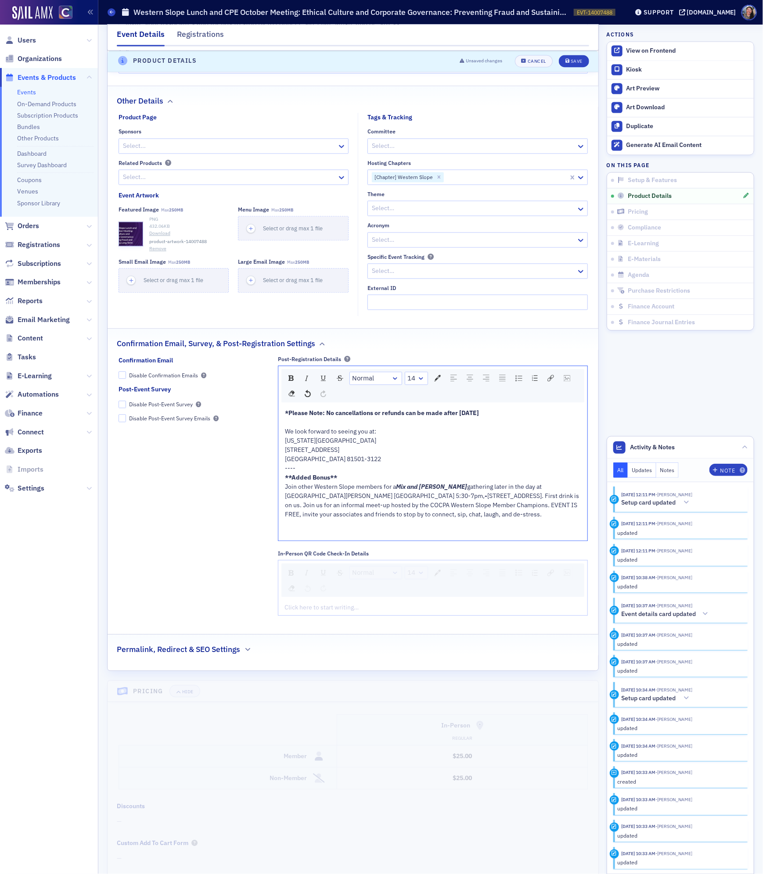
click at [366, 455] on div "1100 NORTH AVENUE" at bounding box center [433, 450] width 296 height 9
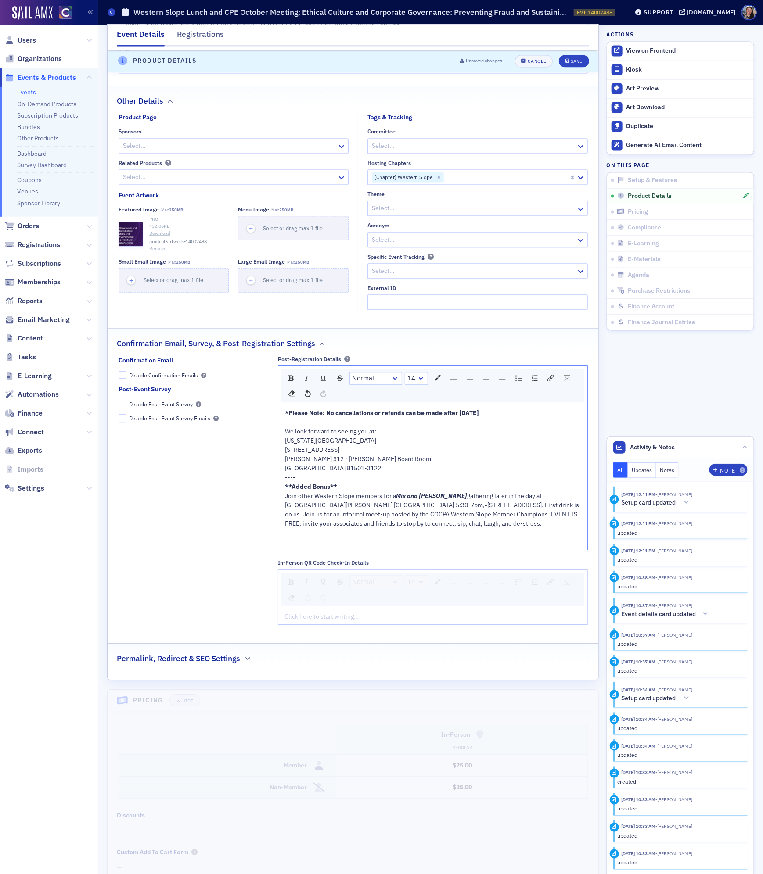
click at [442, 483] on div "----" at bounding box center [433, 478] width 296 height 9
click at [431, 474] on div "GRAND JUNCTION CO 81501-3122" at bounding box center [433, 468] width 296 height 9
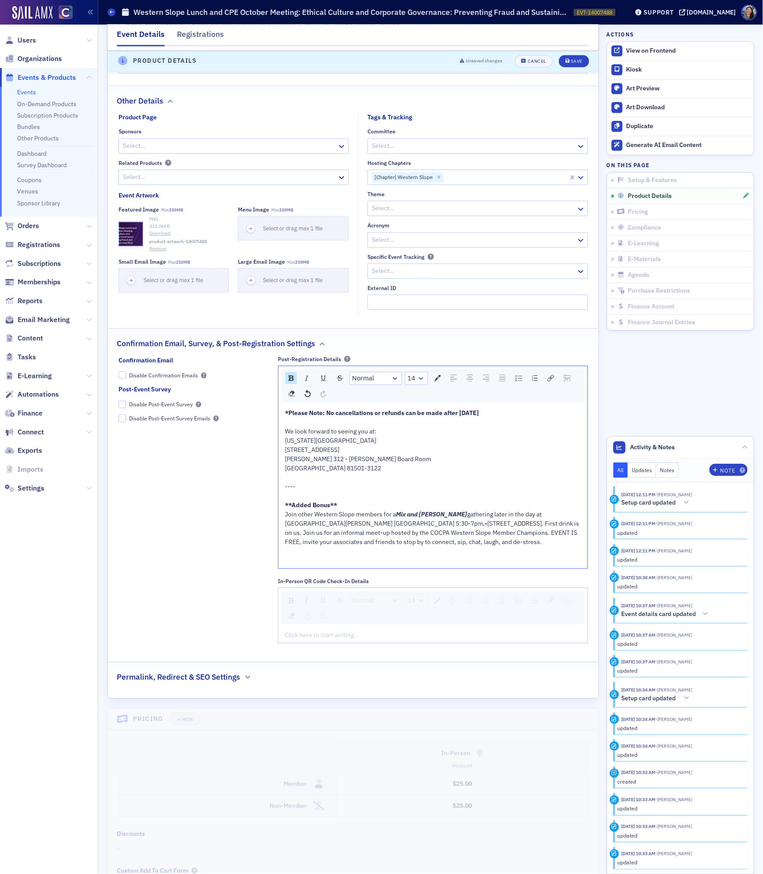
click at [480, 525] on span "gathering later in the day at Moody's Downtown Grand Junction 5:30-7pm," at bounding box center [414, 519] width 258 height 17
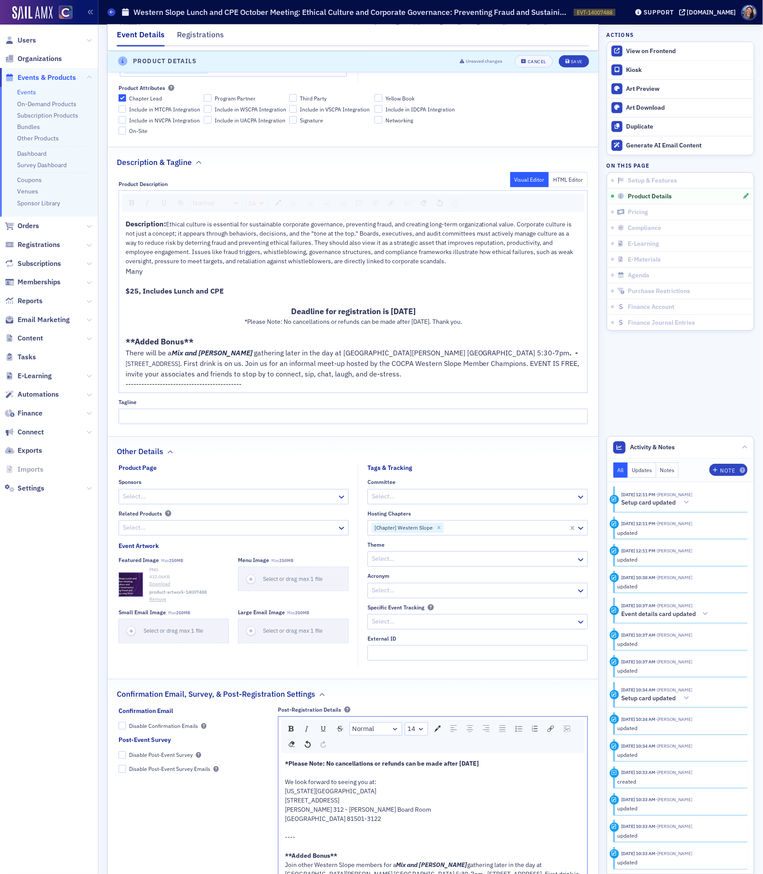
scroll to position [409, 0]
click at [208, 535] on div at bounding box center [229, 529] width 214 height 11
type input "g"
type input "western slope"
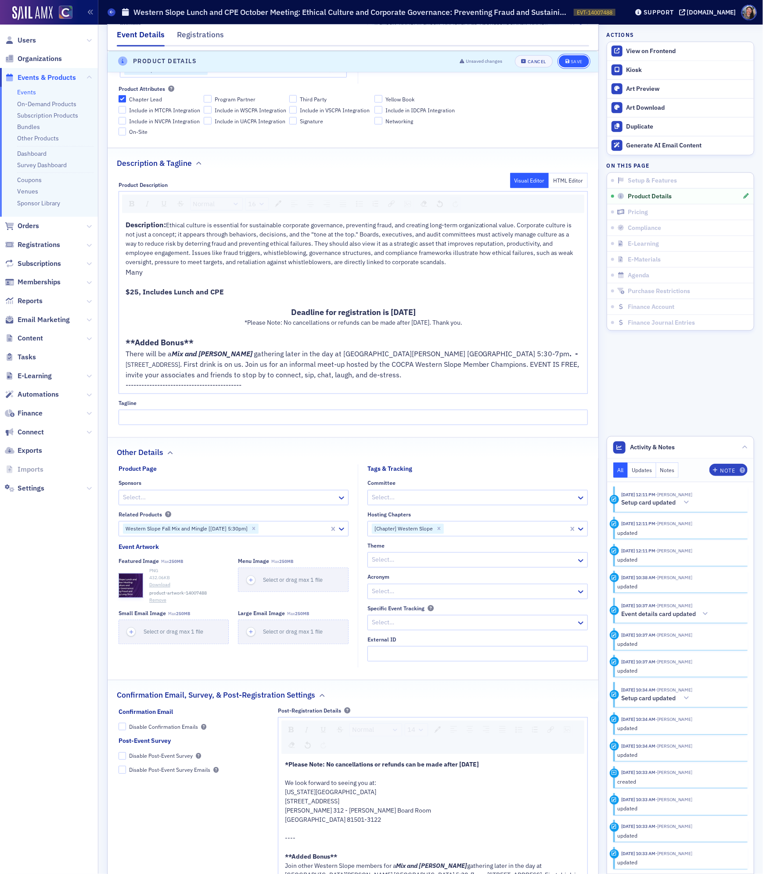
click at [572, 62] on div "Save" at bounding box center [577, 61] width 12 height 5
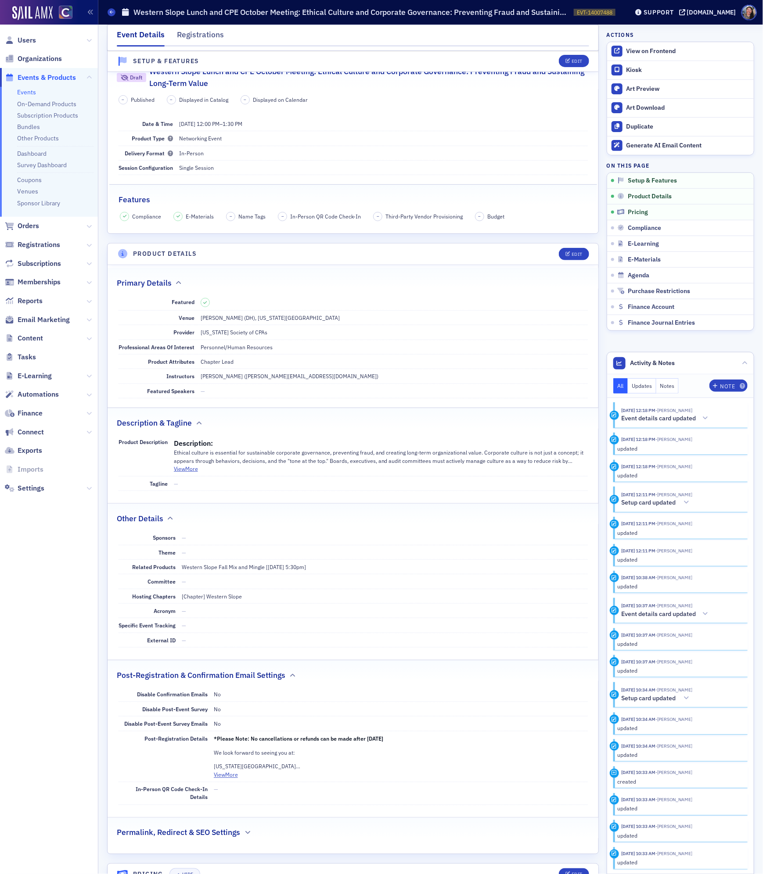
scroll to position [0, 0]
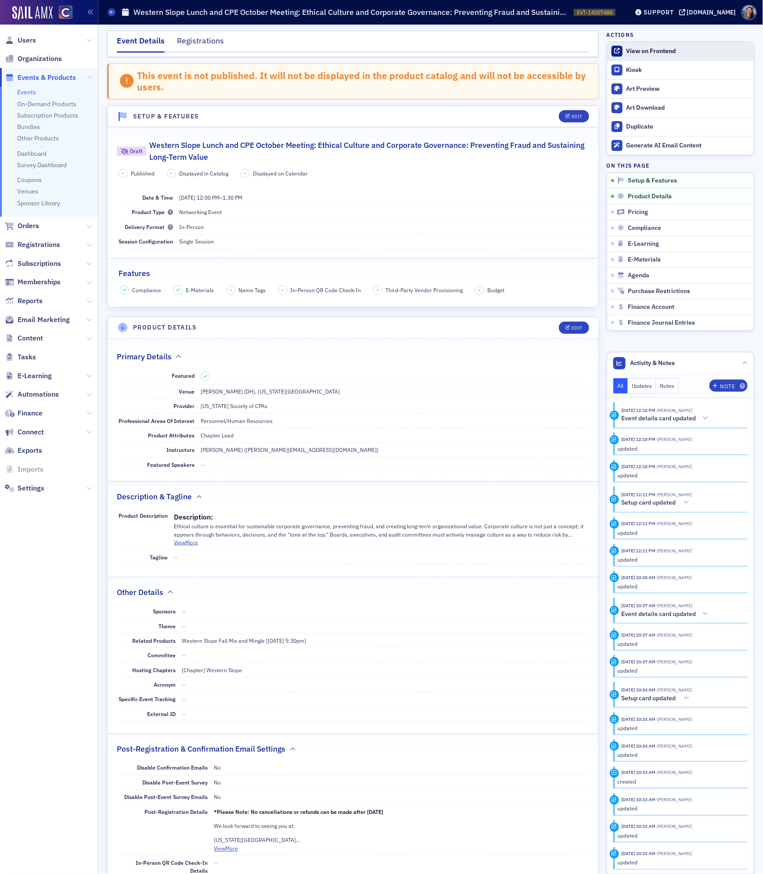
click at [666, 50] on div "View on Frontend" at bounding box center [687, 51] width 123 height 8
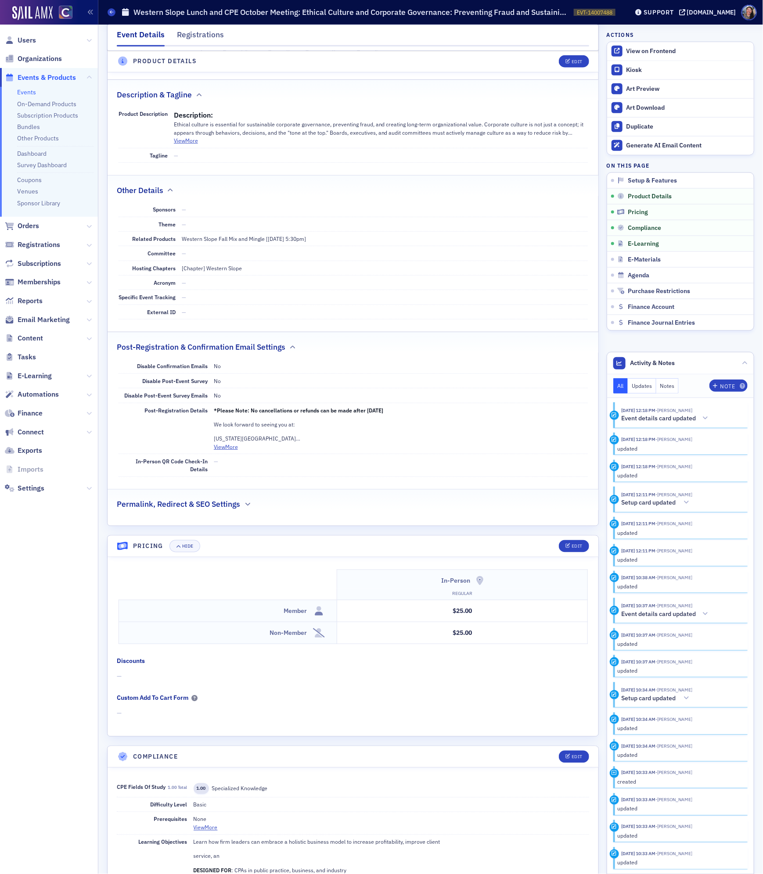
scroll to position [669, 0]
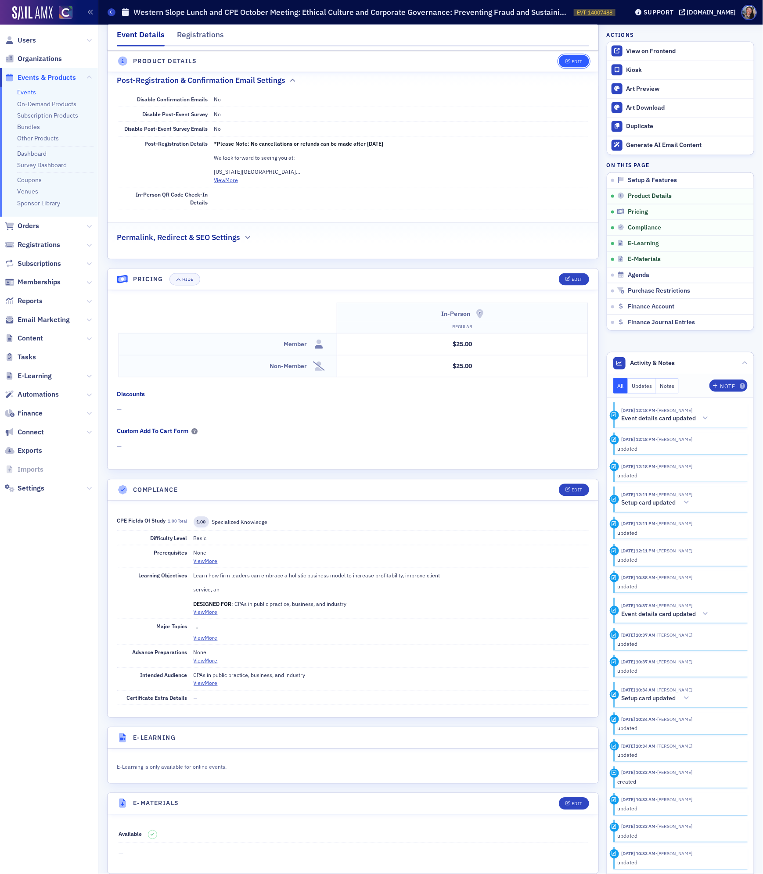
click at [573, 62] on div "Edit" at bounding box center [577, 61] width 11 height 5
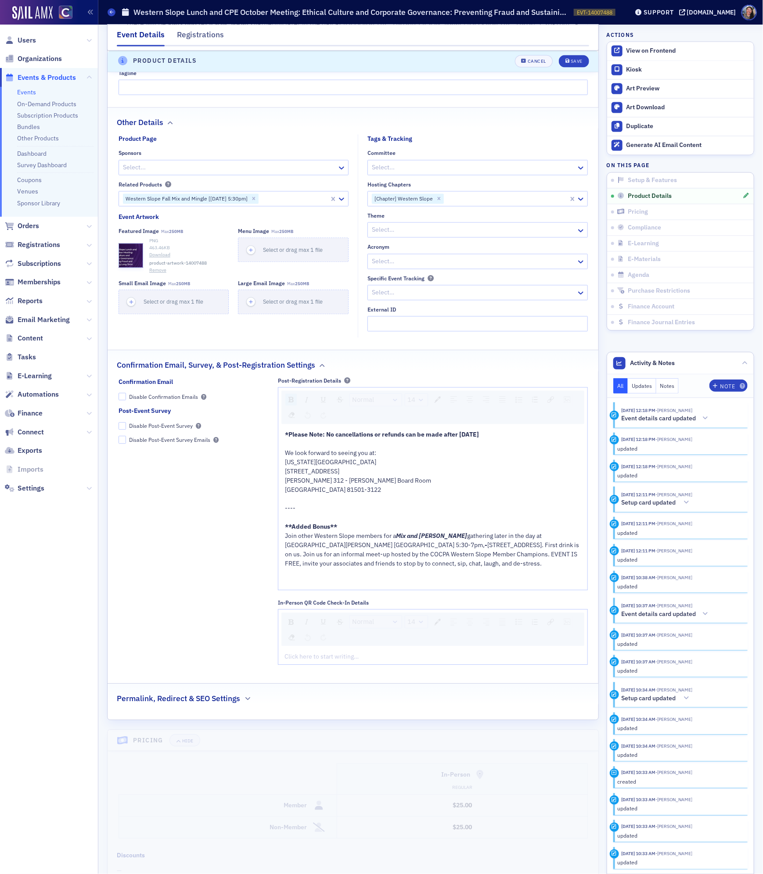
scroll to position [784, 0]
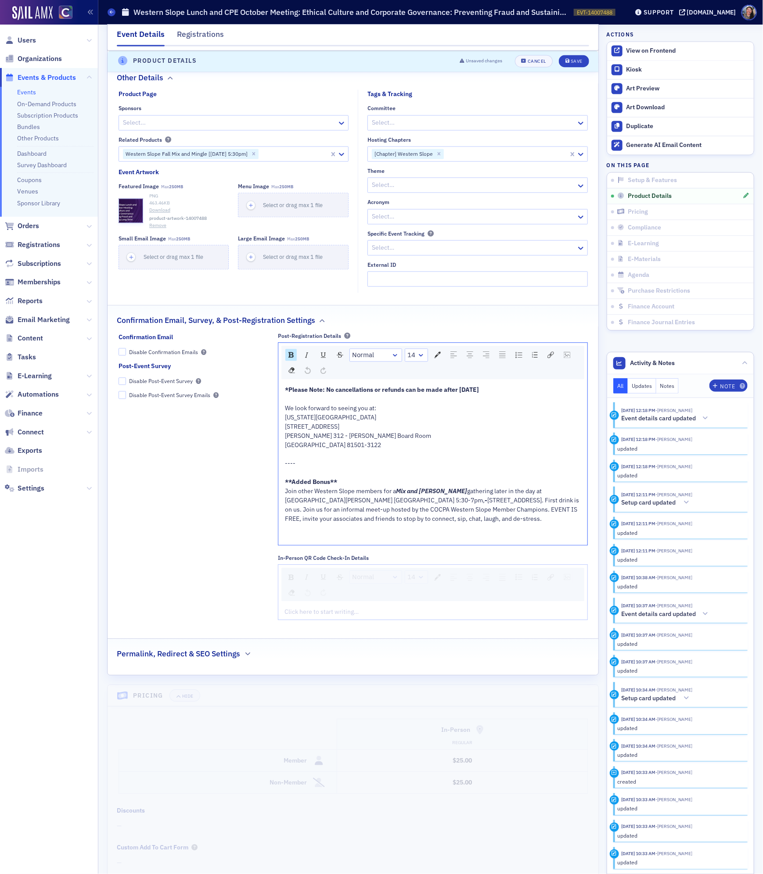
drag, startPoint x: 353, startPoint y: 442, endPoint x: 263, endPoint y: 441, distance: 89.6
click at [263, 441] on div "Confirmation Email Disable Confirmation Emails Post-Event Survey Disable Post-E…" at bounding box center [353, 480] width 469 height 294
drag, startPoint x: 430, startPoint y: 439, endPoint x: 337, endPoint y: 436, distance: 93.1
click at [337, 432] on div "1248 Houston Ave, Grand Junction, CO 81501" at bounding box center [433, 427] width 296 height 9
drag, startPoint x: 439, startPoint y: 427, endPoint x: 371, endPoint y: 432, distance: 67.7
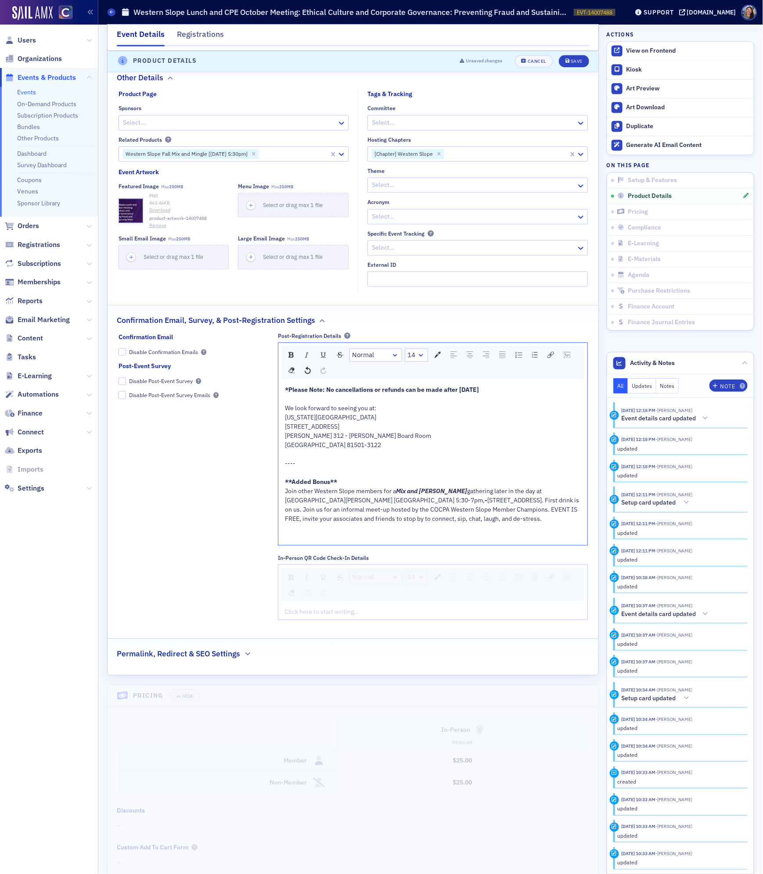
click at [371, 423] on div "COLORADO MESA UNIVERSITY UNIVERSITY CENTER" at bounding box center [433, 418] width 296 height 9
drag, startPoint x: 370, startPoint y: 430, endPoint x: 249, endPoint y: 428, distance: 120.3
click at [250, 428] on div "Confirmation Email Disable Confirmation Emails Post-Event Survey Disable Post-E…" at bounding box center [353, 480] width 469 height 294
click at [443, 432] on div "1248 Houston Ave" at bounding box center [433, 427] width 296 height 9
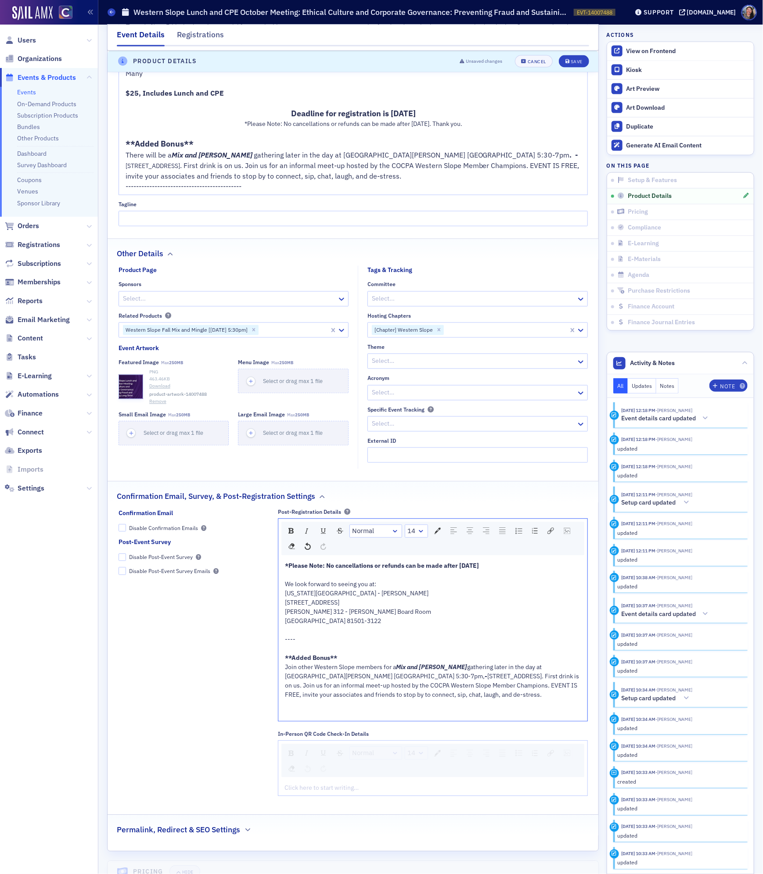
scroll to position [529, 0]
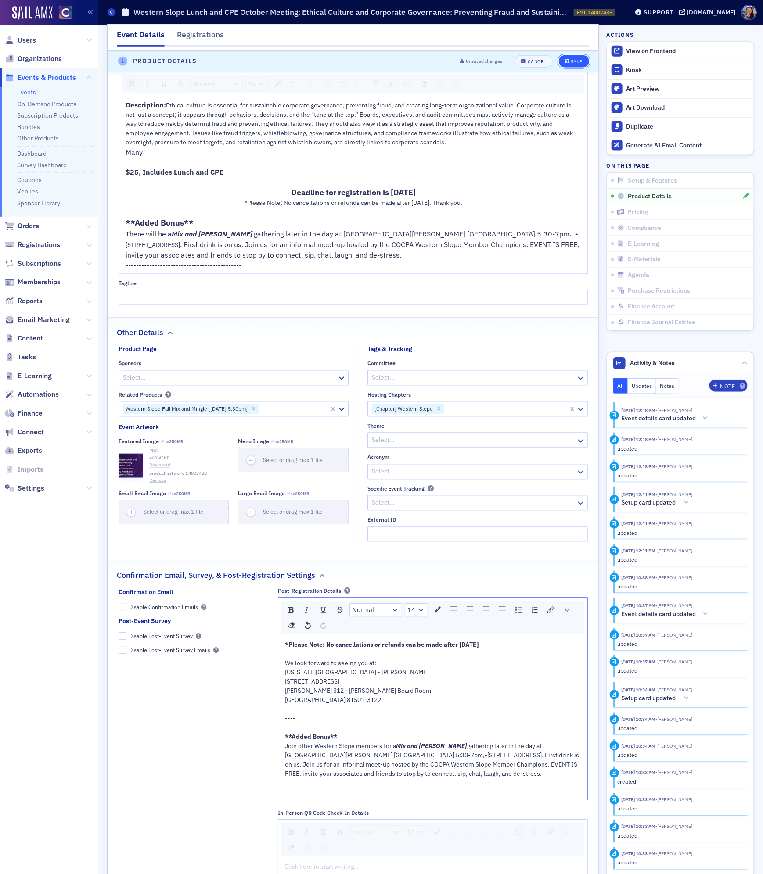
click at [577, 59] on div "Save" at bounding box center [577, 61] width 12 height 5
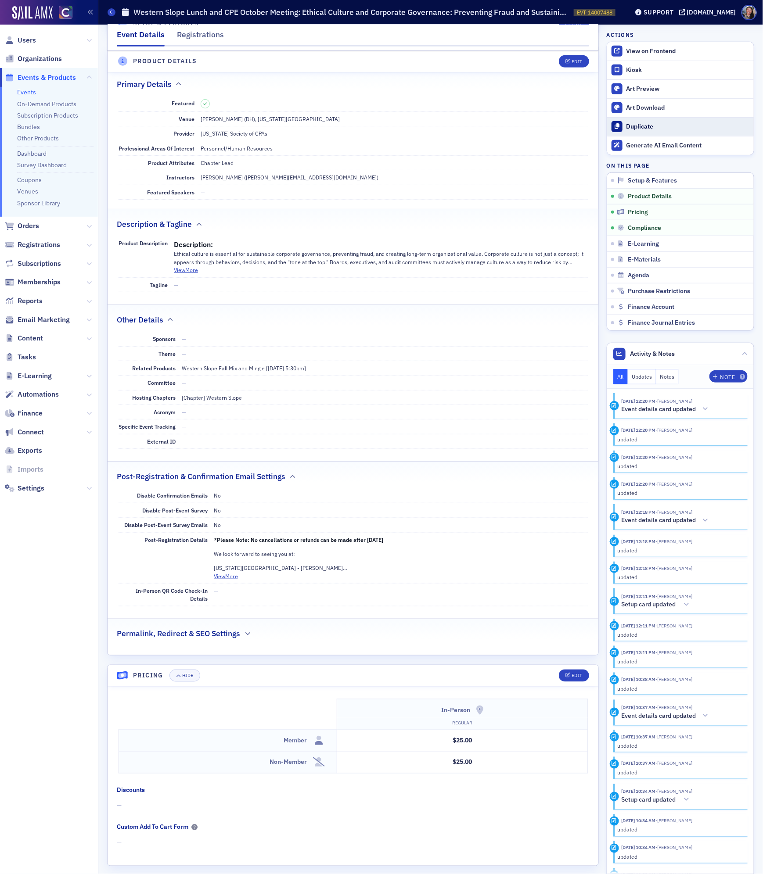
scroll to position [268, 0]
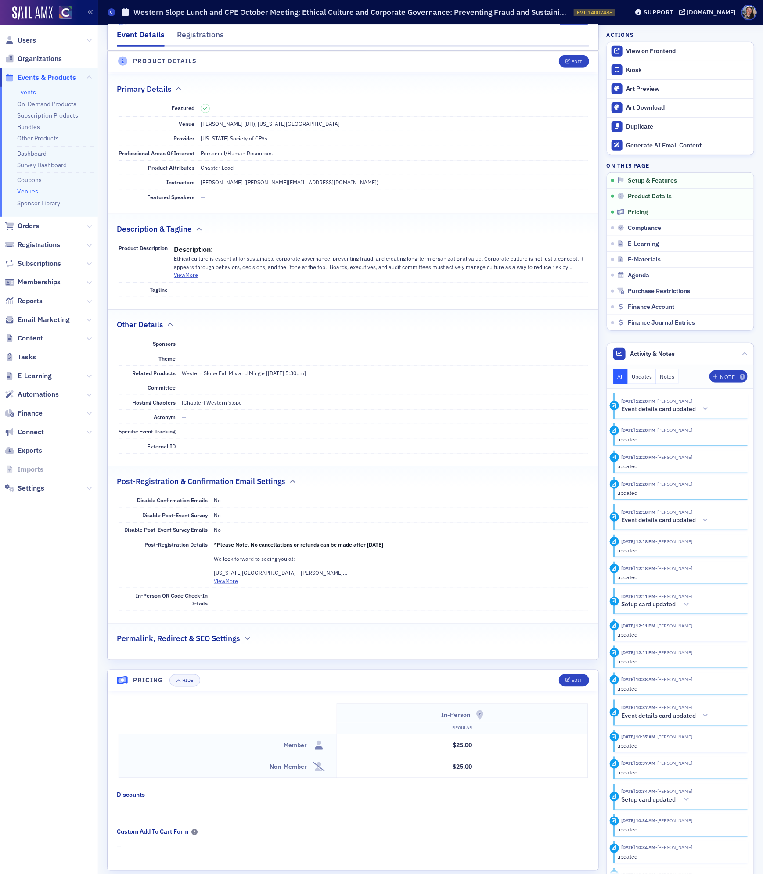
click at [25, 191] on link "Venues" at bounding box center [27, 191] width 21 height 8
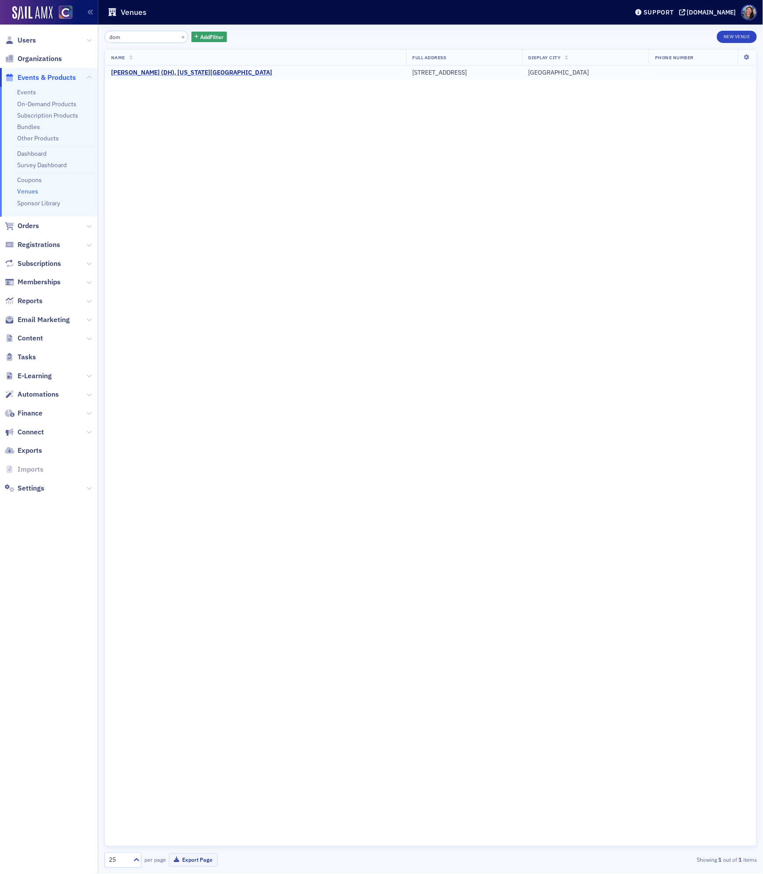
type input "dom"
click at [136, 72] on div "Dominguez Hall (DH), Colorado Mesa University" at bounding box center [191, 73] width 161 height 8
select select "US"
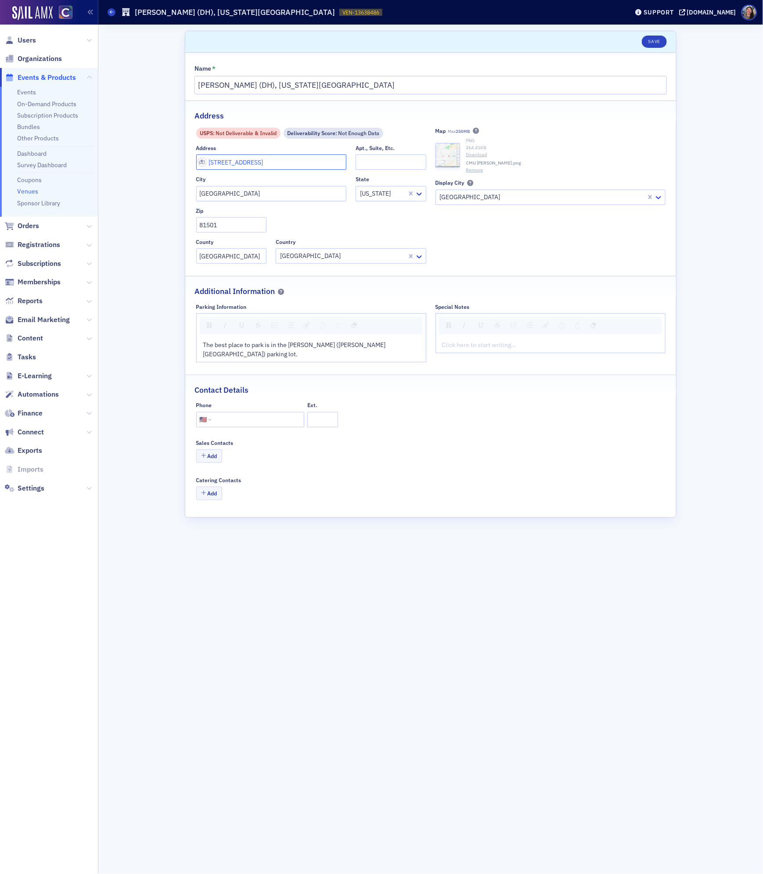
click at [217, 165] on input "1400 Houston Ave" at bounding box center [271, 162] width 150 height 15
type input "1248 Houston Ave"
click at [594, 266] on fieldset "Address USPS : Not Deliverable & Invalid Deliverability Score : Not Enough Data…" at bounding box center [430, 186] width 491 height 170
click at [652, 43] on button "Save" at bounding box center [654, 42] width 25 height 12
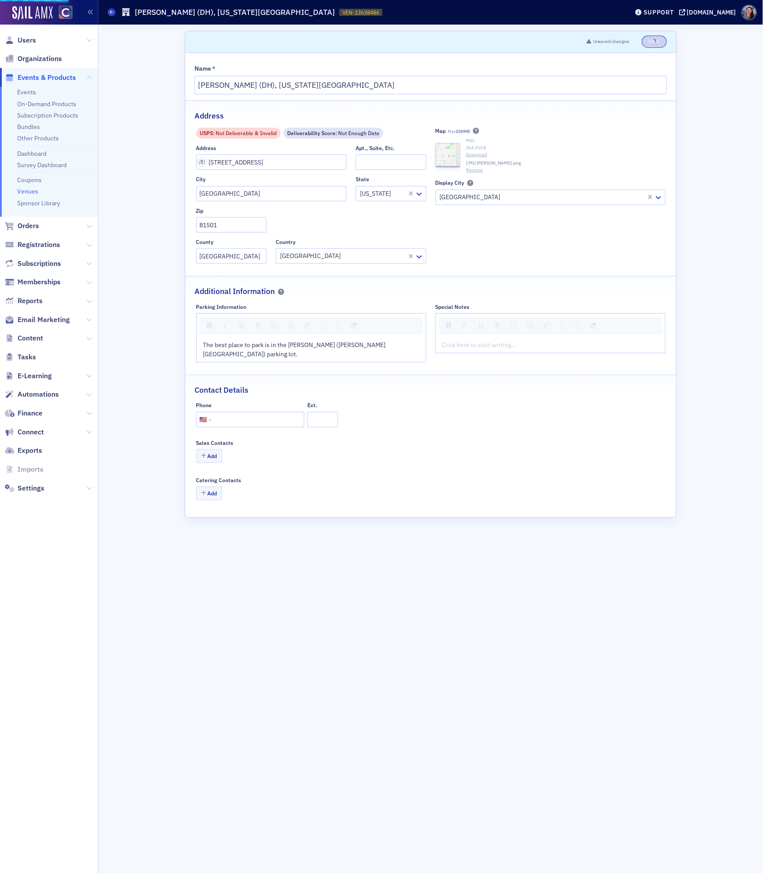
select select "US"
click at [279, 160] on input "1248 Houston Ave" at bounding box center [271, 162] width 150 height 15
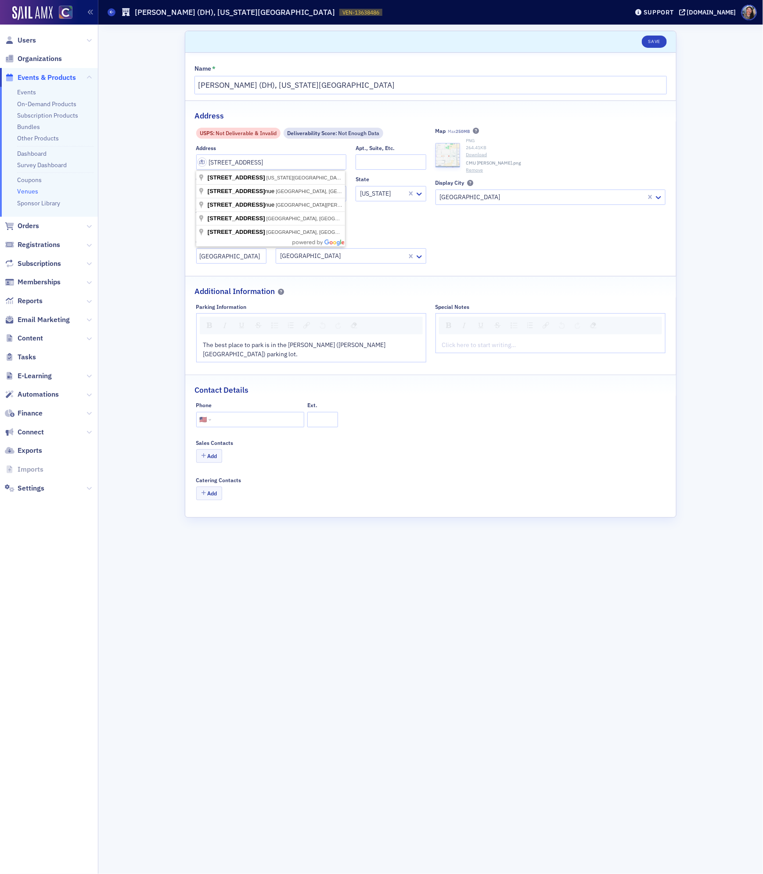
click at [150, 423] on div "Scroll to Save Name * Dominguez Hall (DH), Colorado Mesa University Address USP…" at bounding box center [430, 450] width 652 height 850
click at [28, 94] on link "Events" at bounding box center [26, 92] width 19 height 8
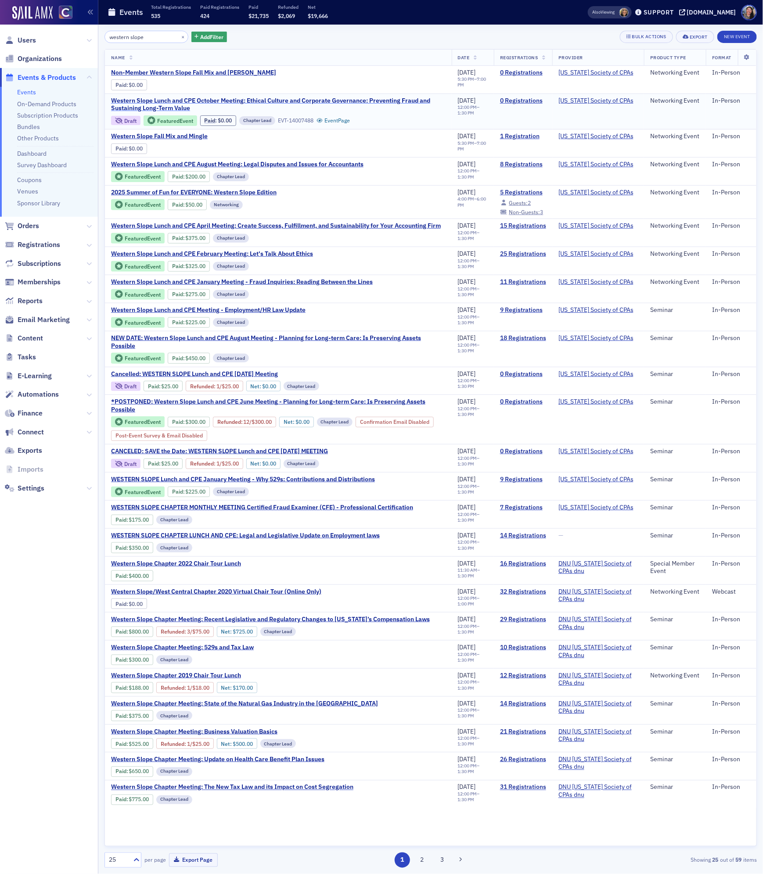
click at [158, 111] on span "Western Slope Lunch and CPE October Meeting: Ethical Culture and Corporate Gove…" at bounding box center [278, 104] width 335 height 15
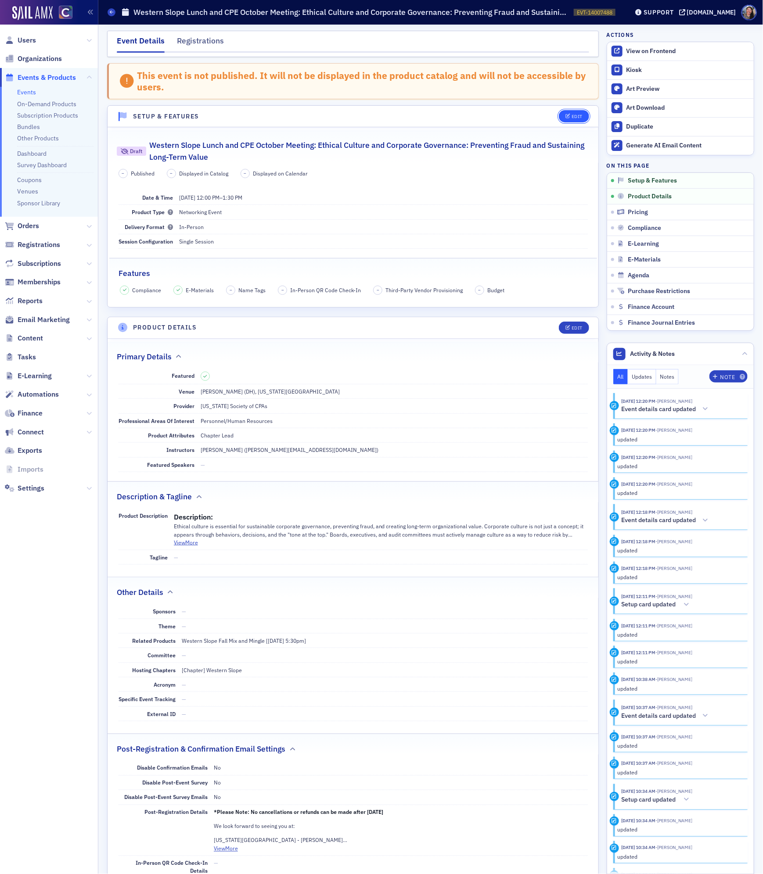
click at [576, 121] on button "Edit" at bounding box center [574, 116] width 30 height 12
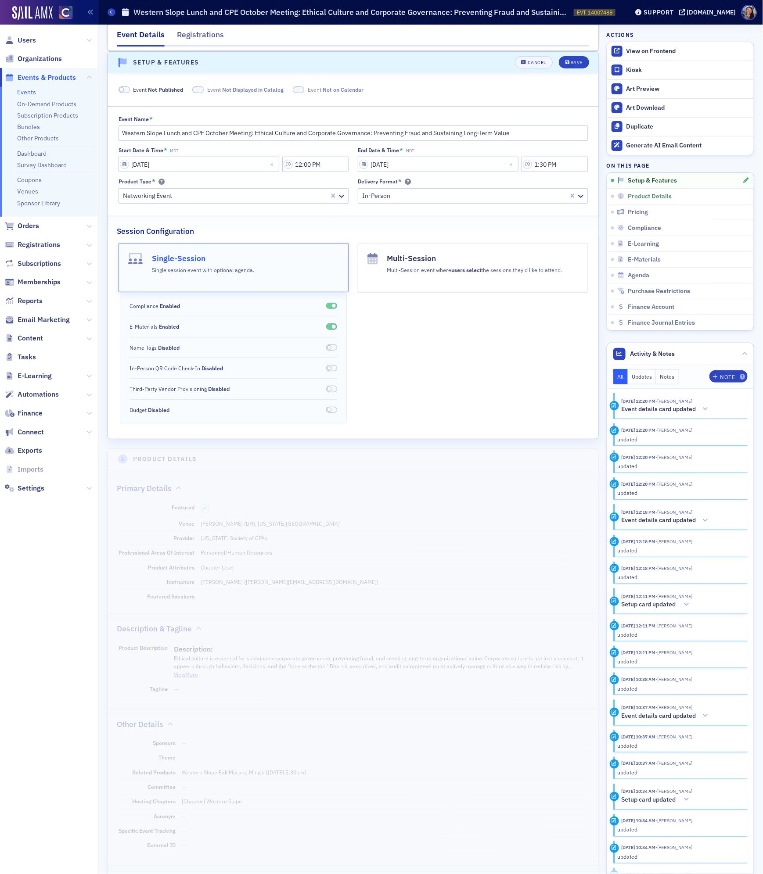
scroll to position [55, 0]
click at [141, 90] on span "Event Not Published" at bounding box center [158, 88] width 50 height 8
click at [567, 63] on icon "submit" at bounding box center [567, 61] width 4 height 5
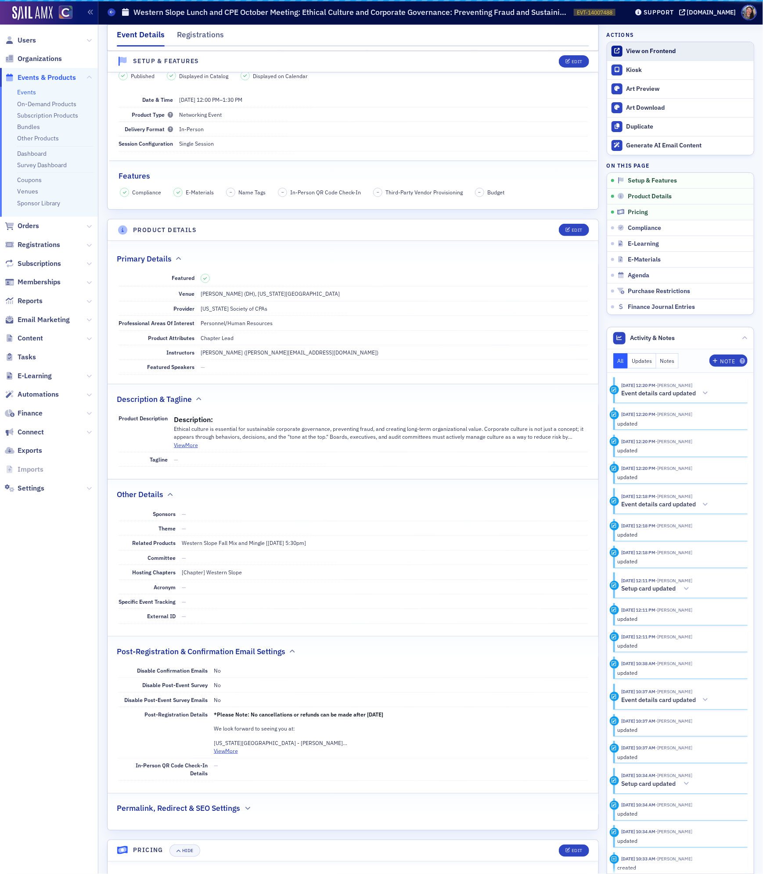
scroll to position [12, 0]
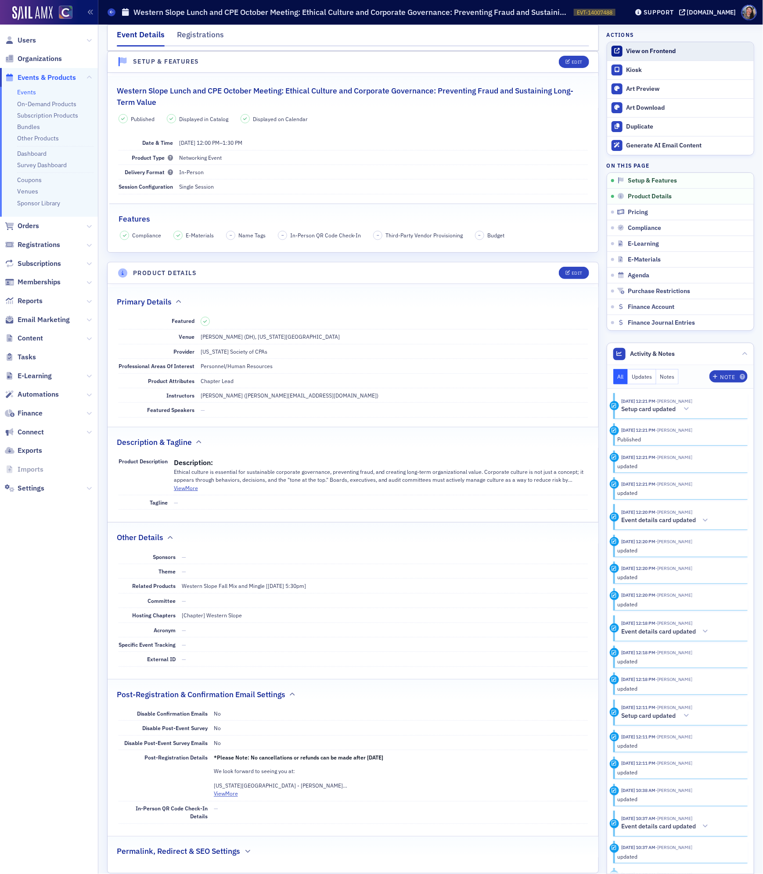
click at [644, 45] on link "View on Frontend" at bounding box center [680, 51] width 147 height 18
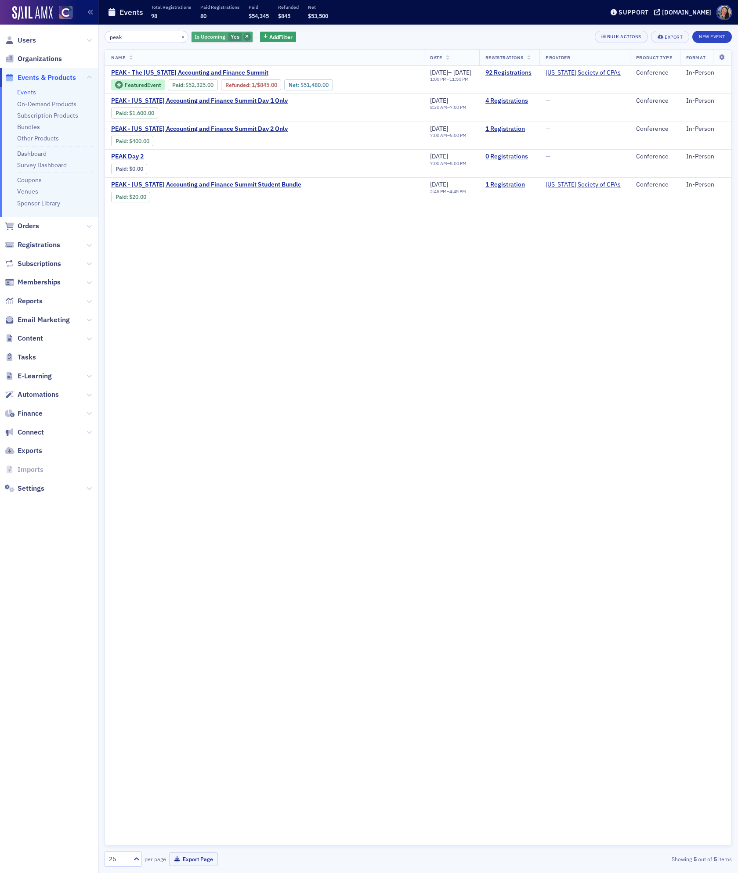
click at [245, 35] on icon "button" at bounding box center [247, 37] width 4 height 5
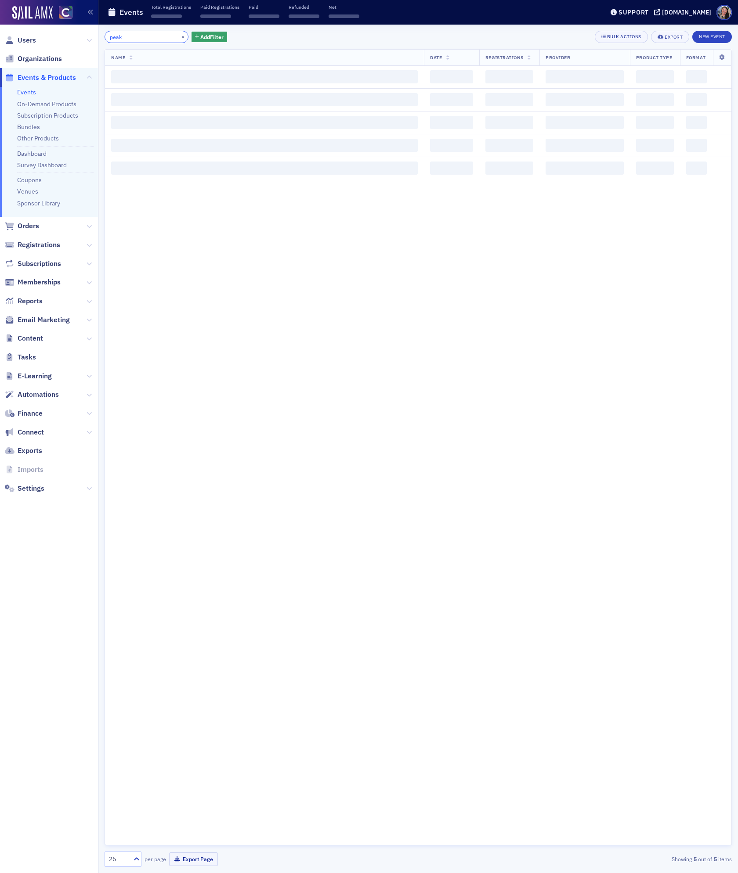
drag, startPoint x: 143, startPoint y: 40, endPoint x: 24, endPoint y: 32, distance: 118.7
click at [24, 32] on div "Users Organizations Events & Products Events On-Demand Products Subscription Pr…" at bounding box center [369, 436] width 738 height 873
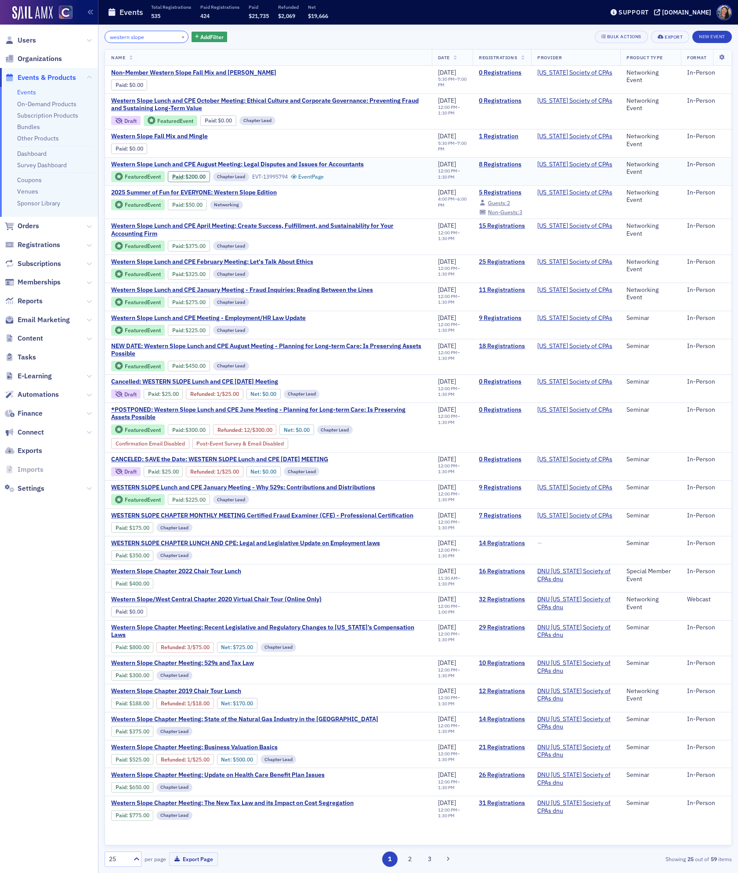
type input "western slope"
click at [208, 162] on span "Western Slope Lunch and CPE August Meeting: Legal Disputes and Issues for Accou…" at bounding box center [237, 165] width 252 height 8
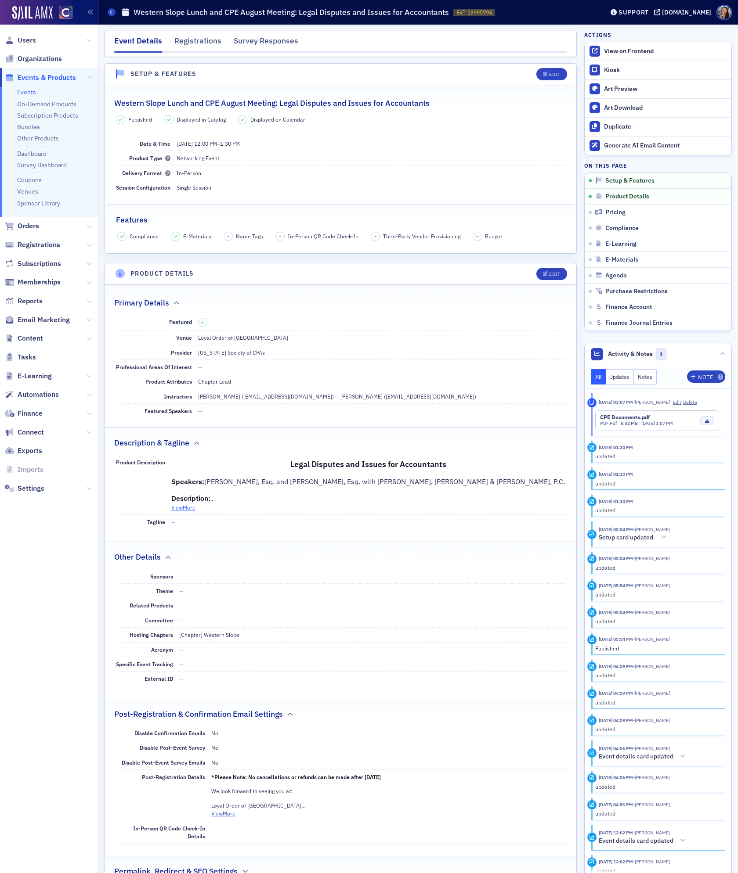
click at [185, 511] on button "View More" at bounding box center [183, 508] width 24 height 8
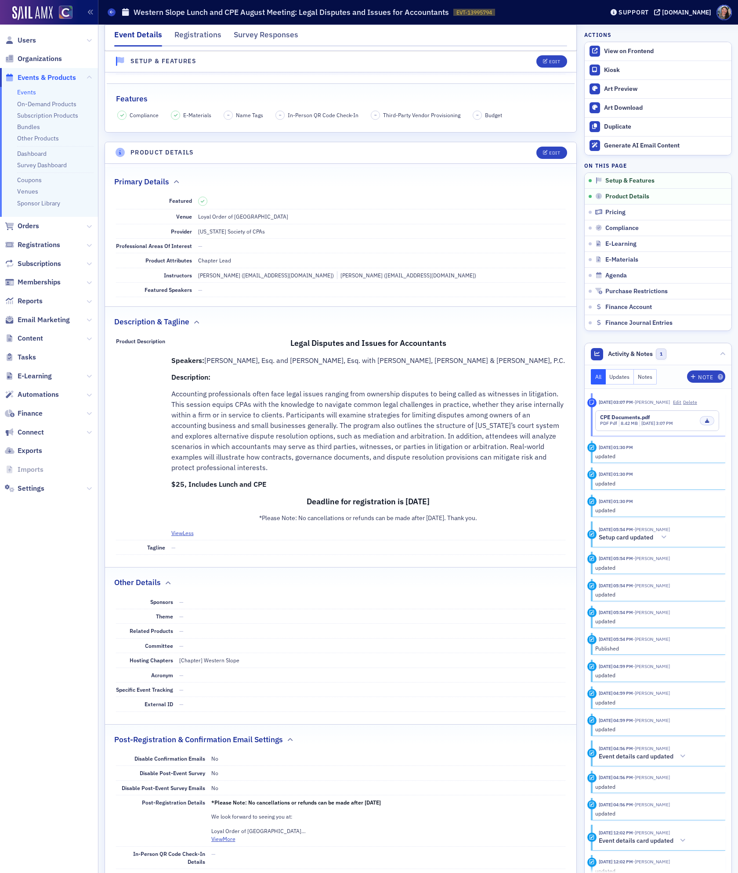
scroll to position [122, 0]
